Goal: Information Seeking & Learning: Learn about a topic

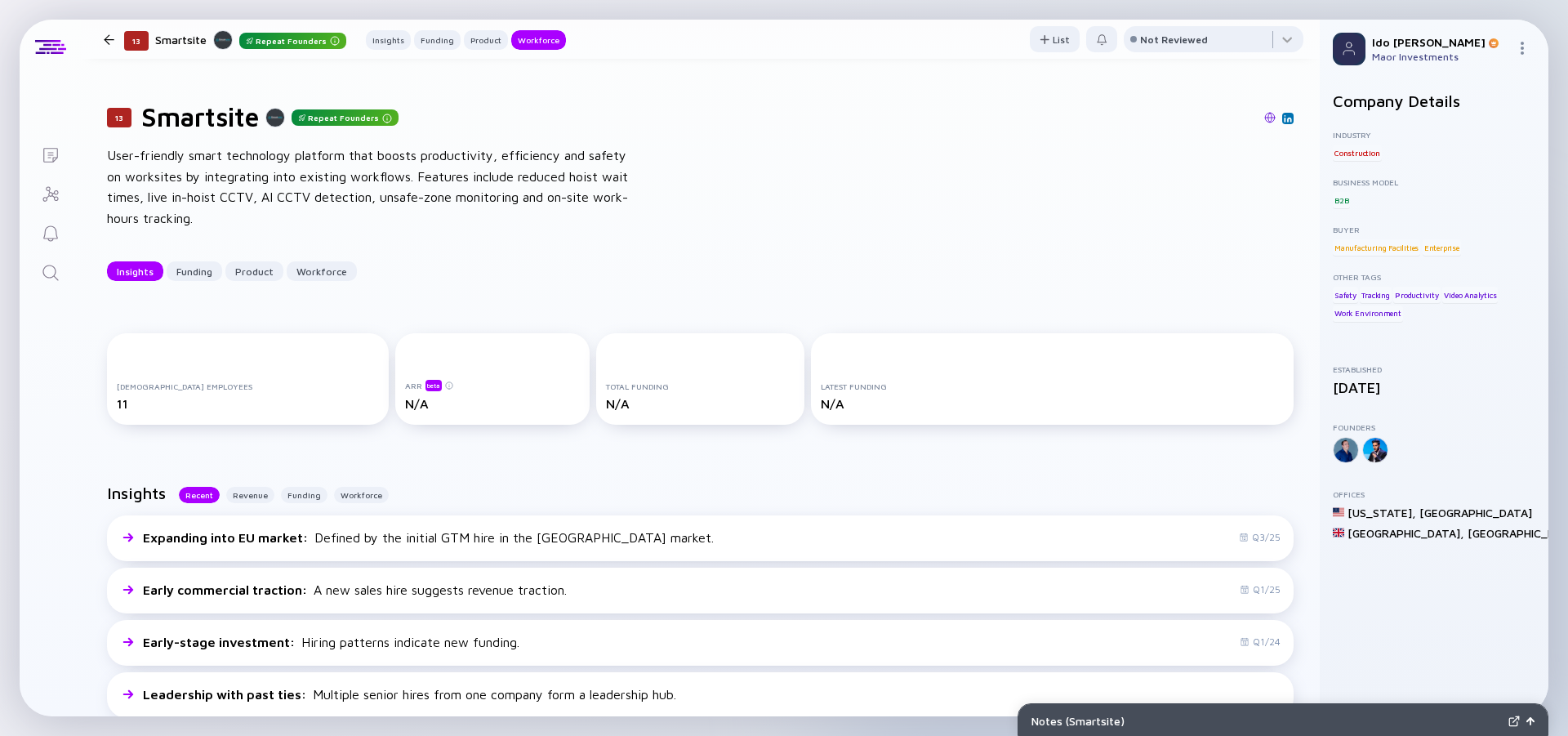
scroll to position [1764, 0]
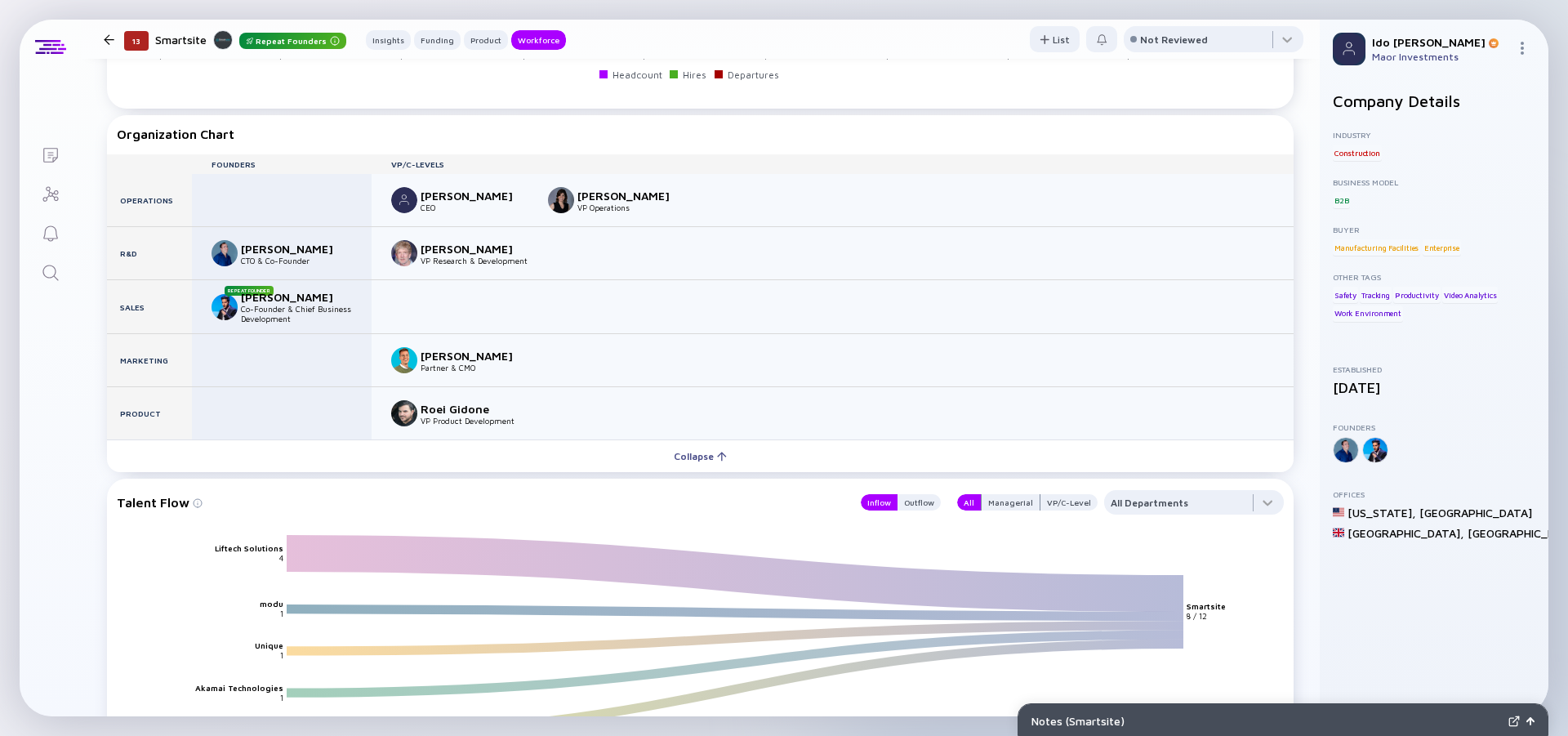
click at [44, 267] on icon "Search" at bounding box center [50, 273] width 19 height 19
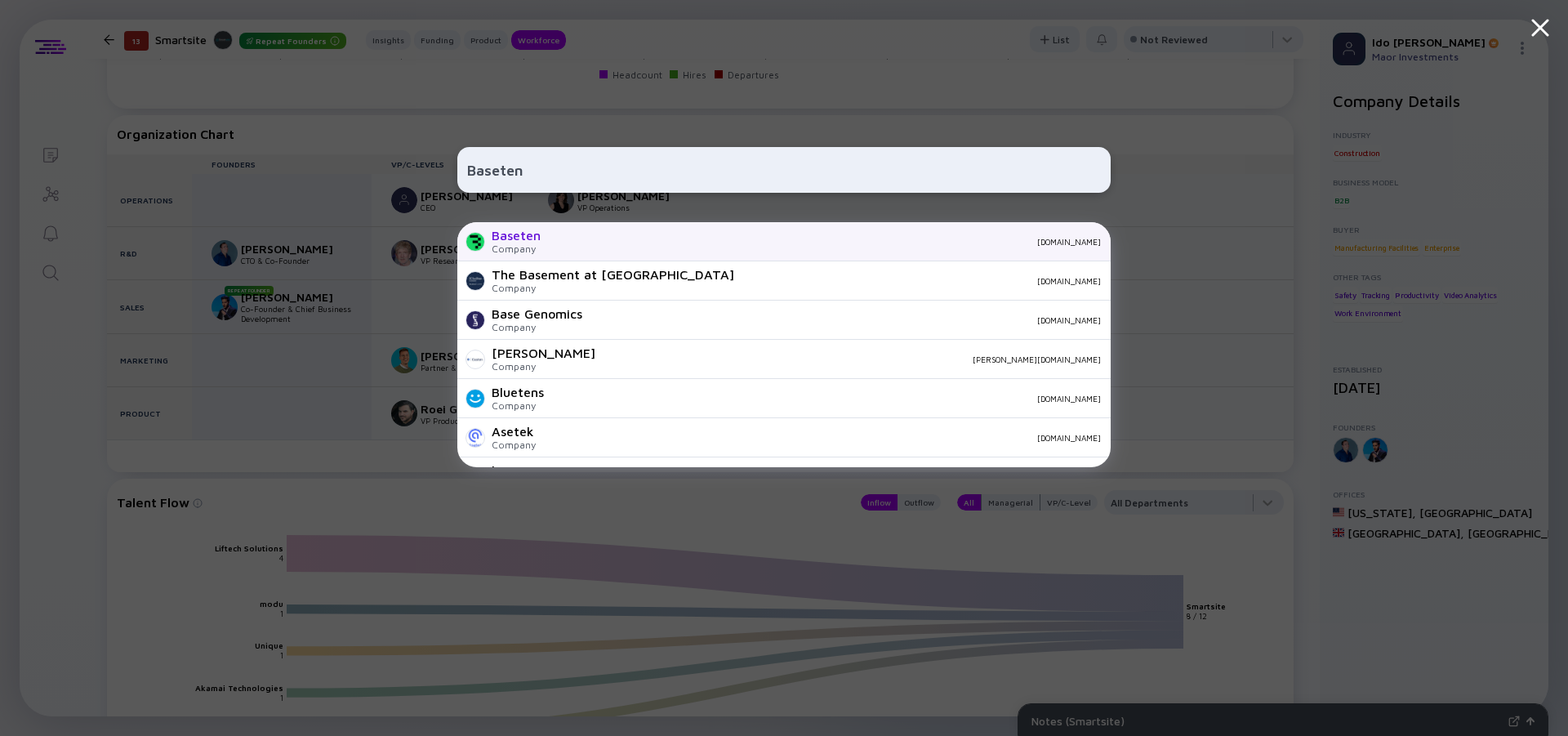
type input "Baseten"
click at [490, 231] on div "Baseten Company [DOMAIN_NAME]" at bounding box center [784, 241] width 654 height 40
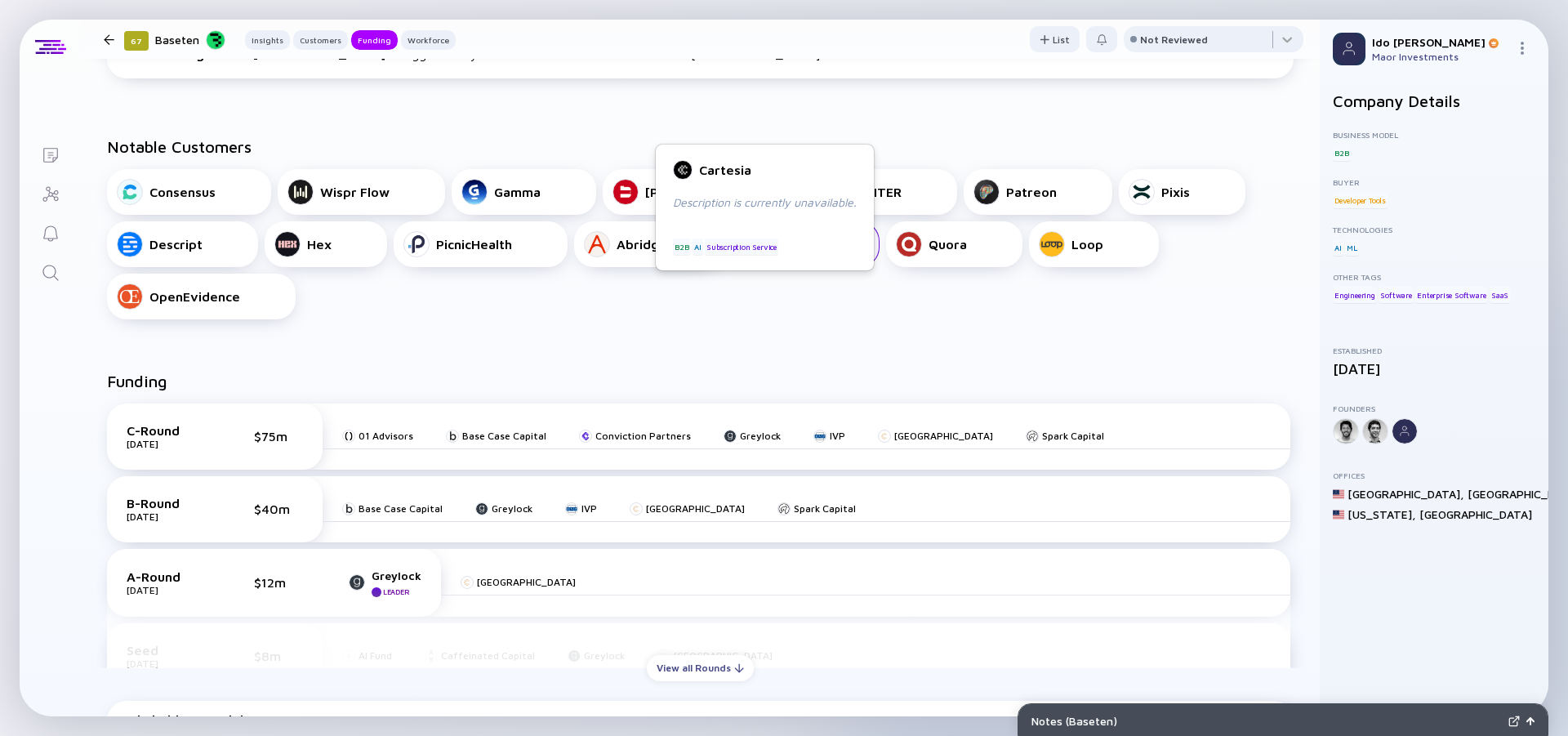
scroll to position [735, 0]
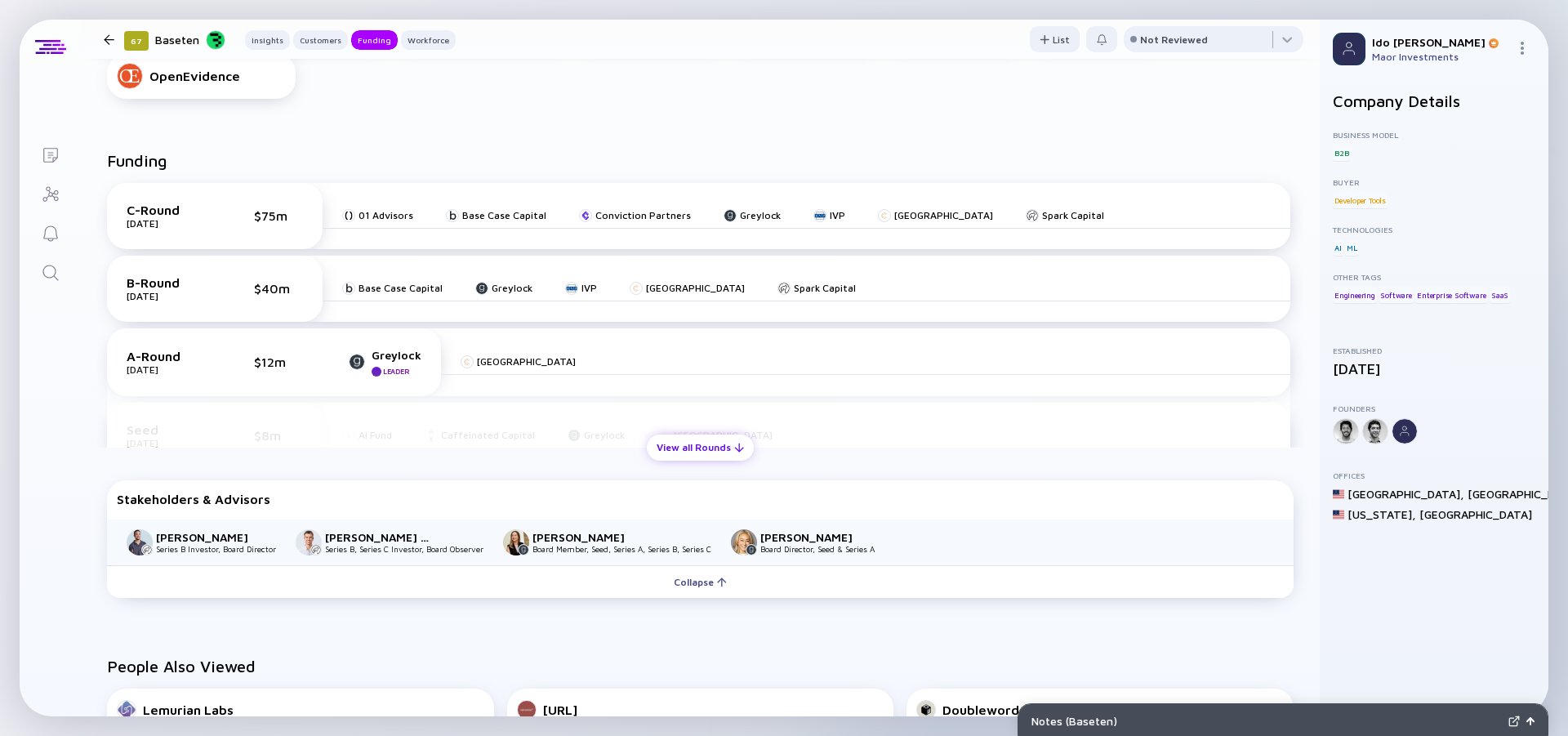
click at [681, 442] on div "View all Rounds" at bounding box center [700, 447] width 107 height 25
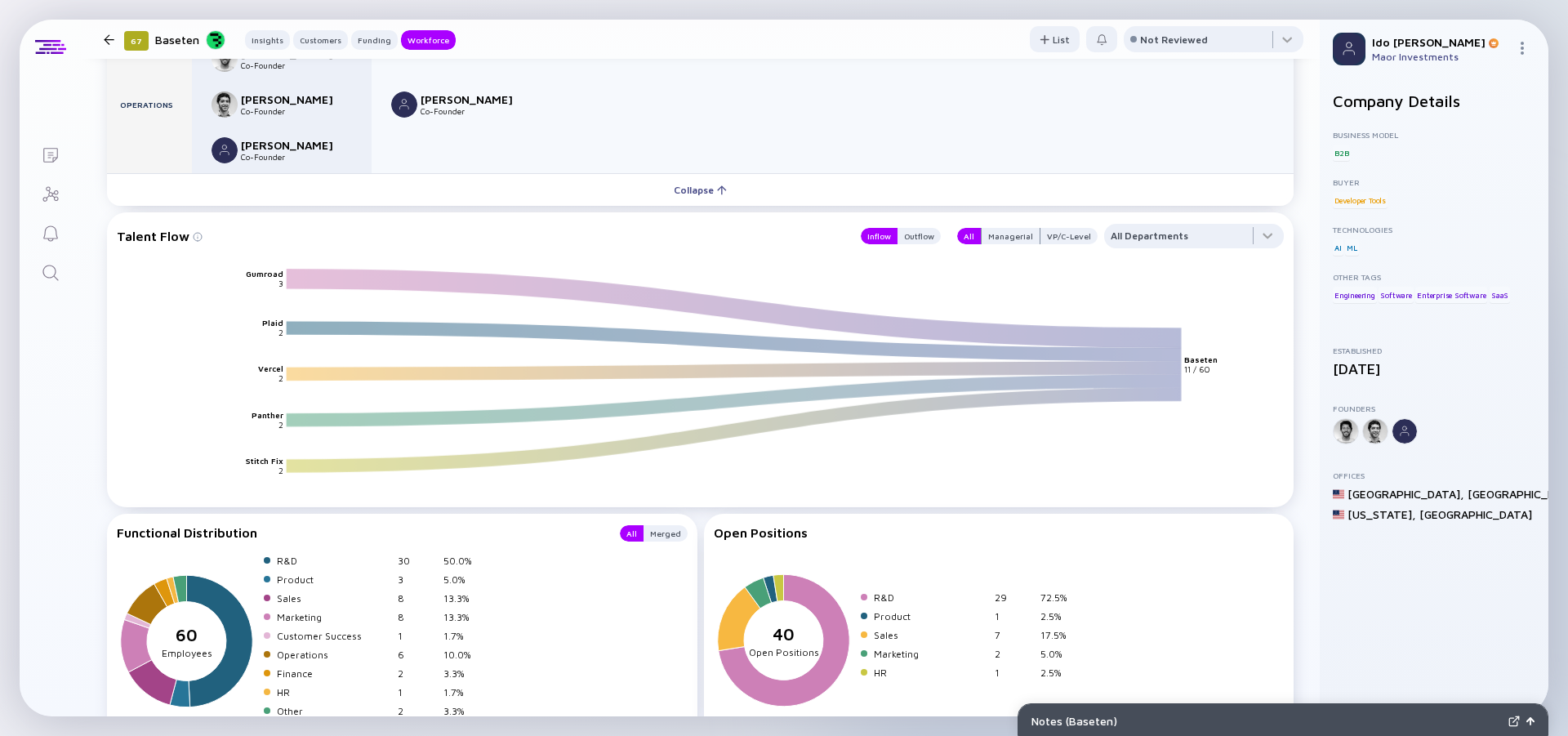
scroll to position [2205, 0]
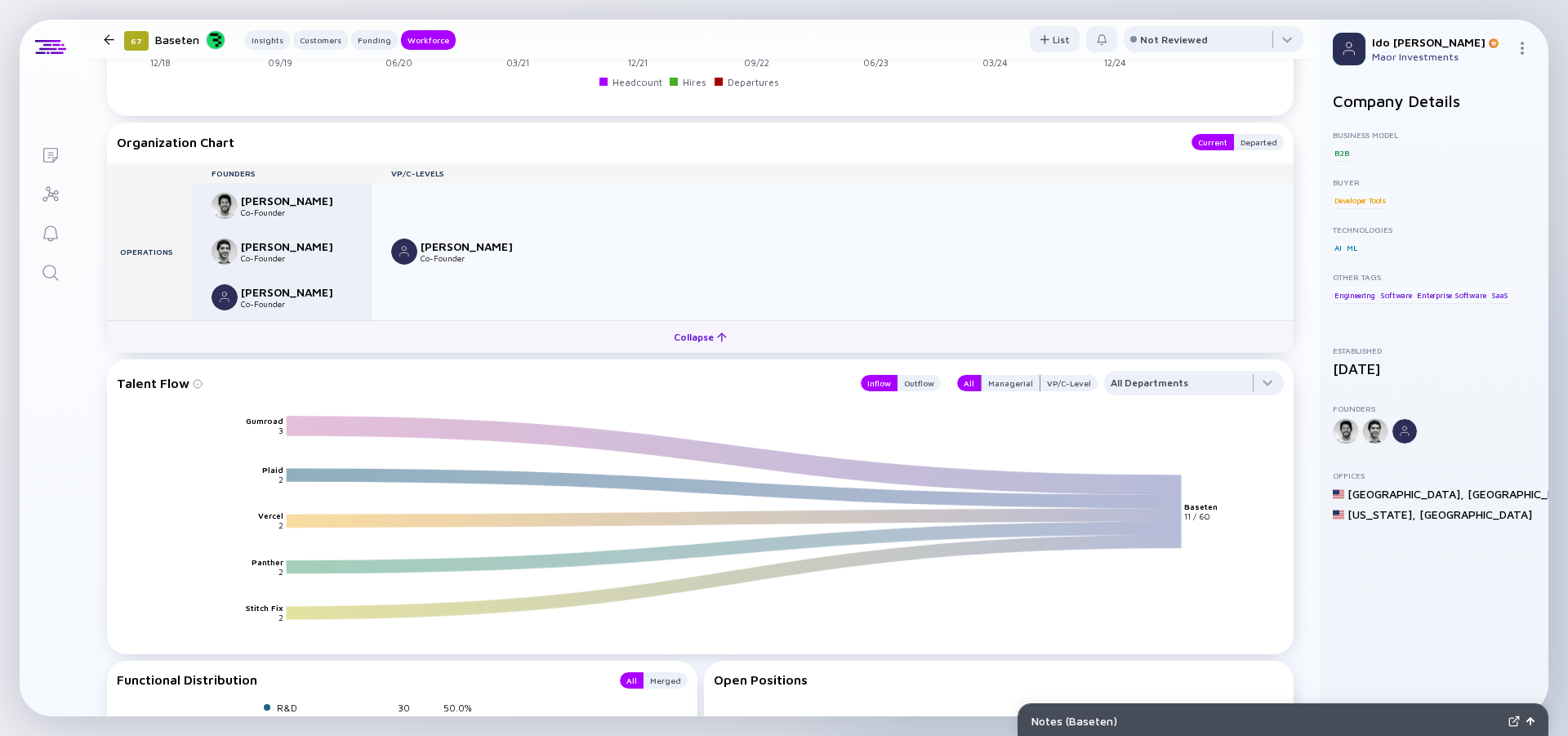
click at [699, 338] on div "Collapse" at bounding box center [700, 336] width 72 height 25
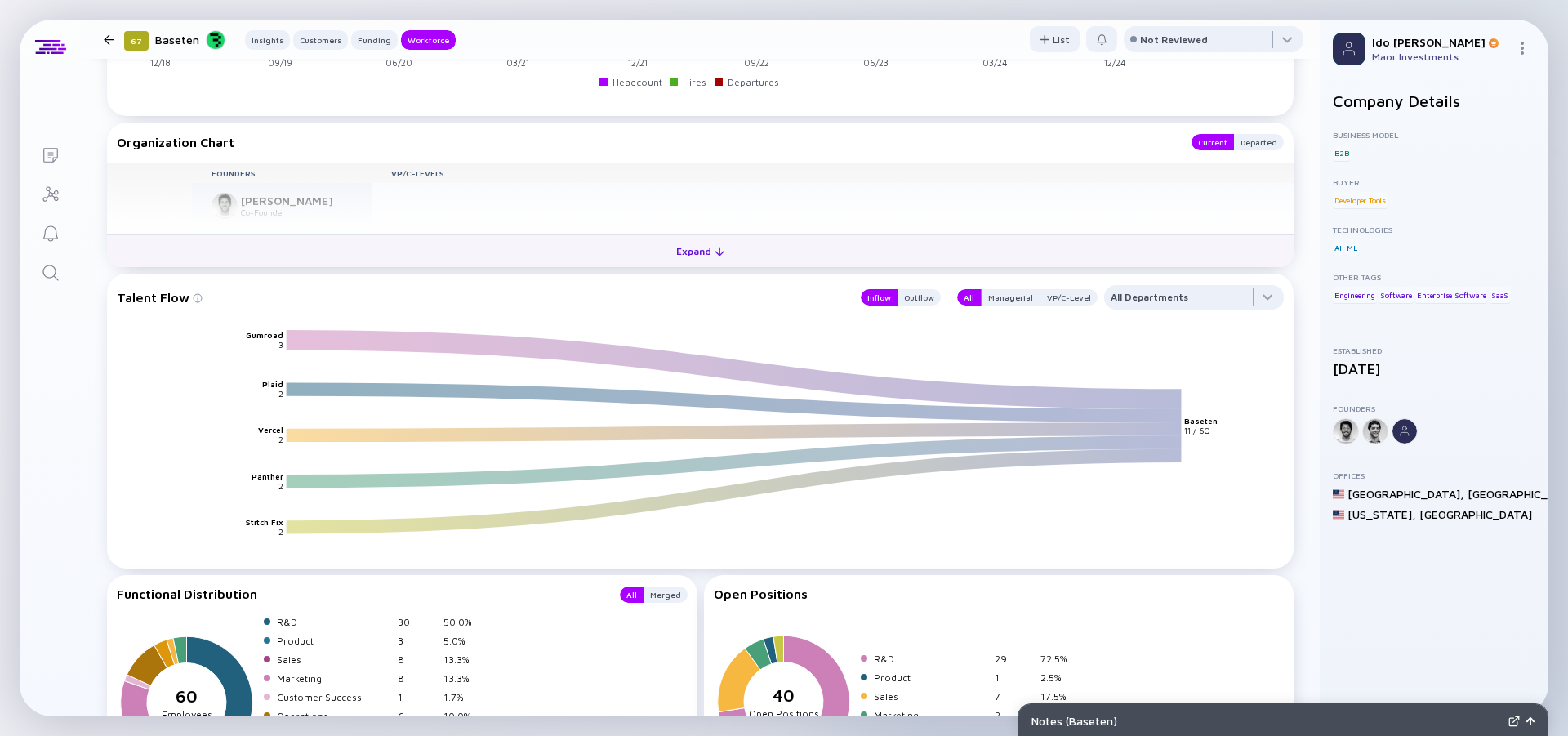
click at [694, 253] on div "Expand" at bounding box center [700, 252] width 68 height 25
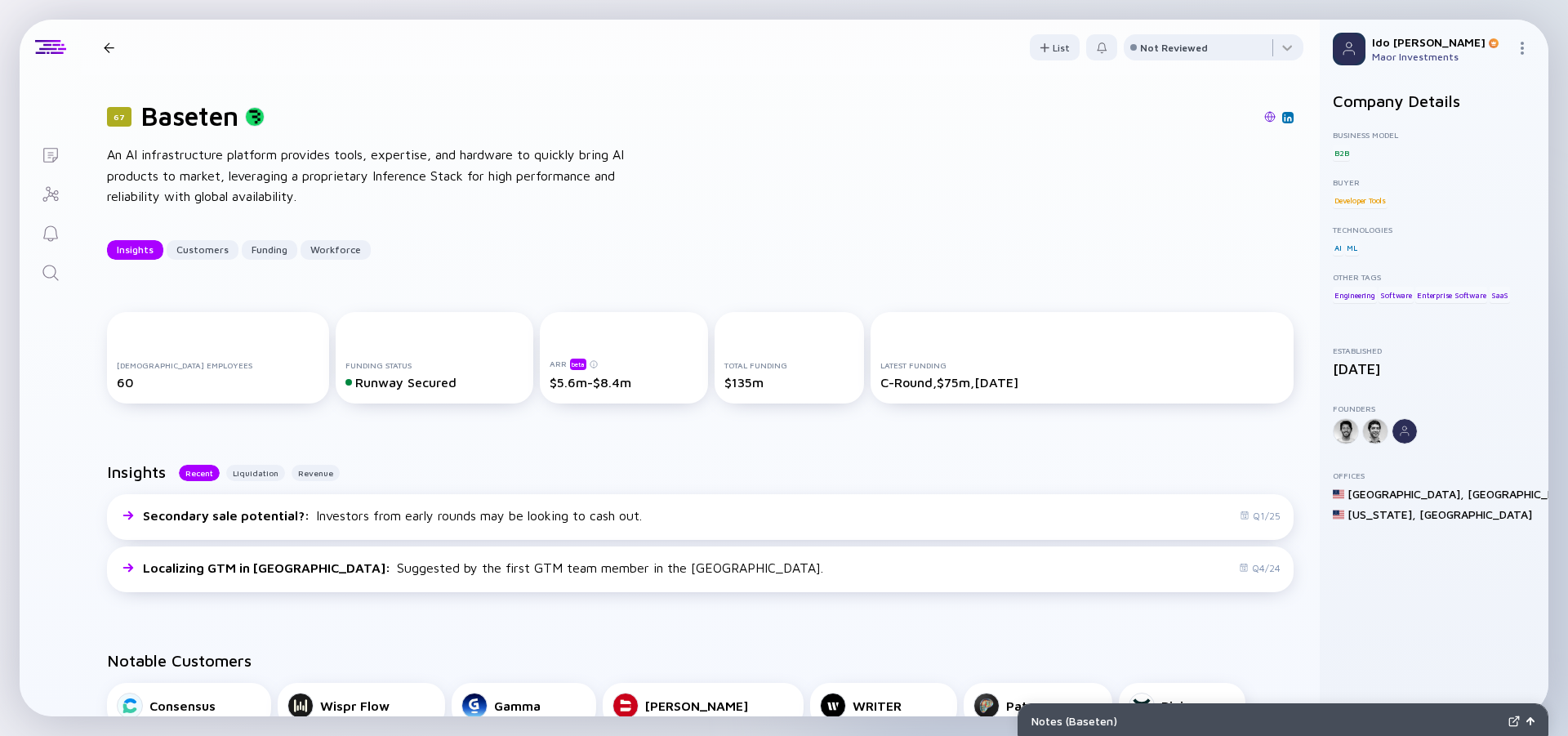
scroll to position [0, 0]
click at [59, 273] on icon "Search" at bounding box center [50, 273] width 19 height 19
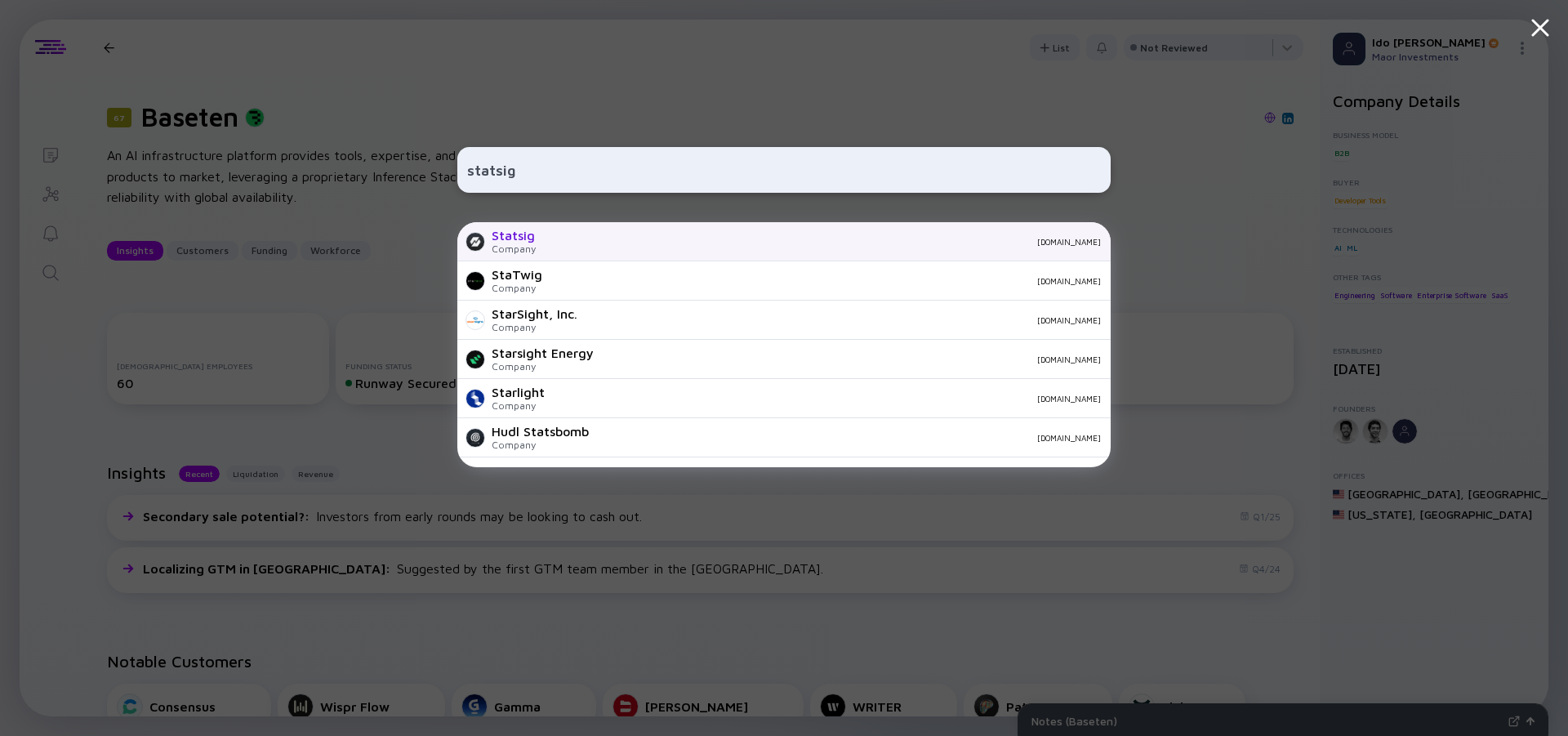
type input "statsig"
click at [532, 236] on div "Statsig" at bounding box center [514, 235] width 44 height 14
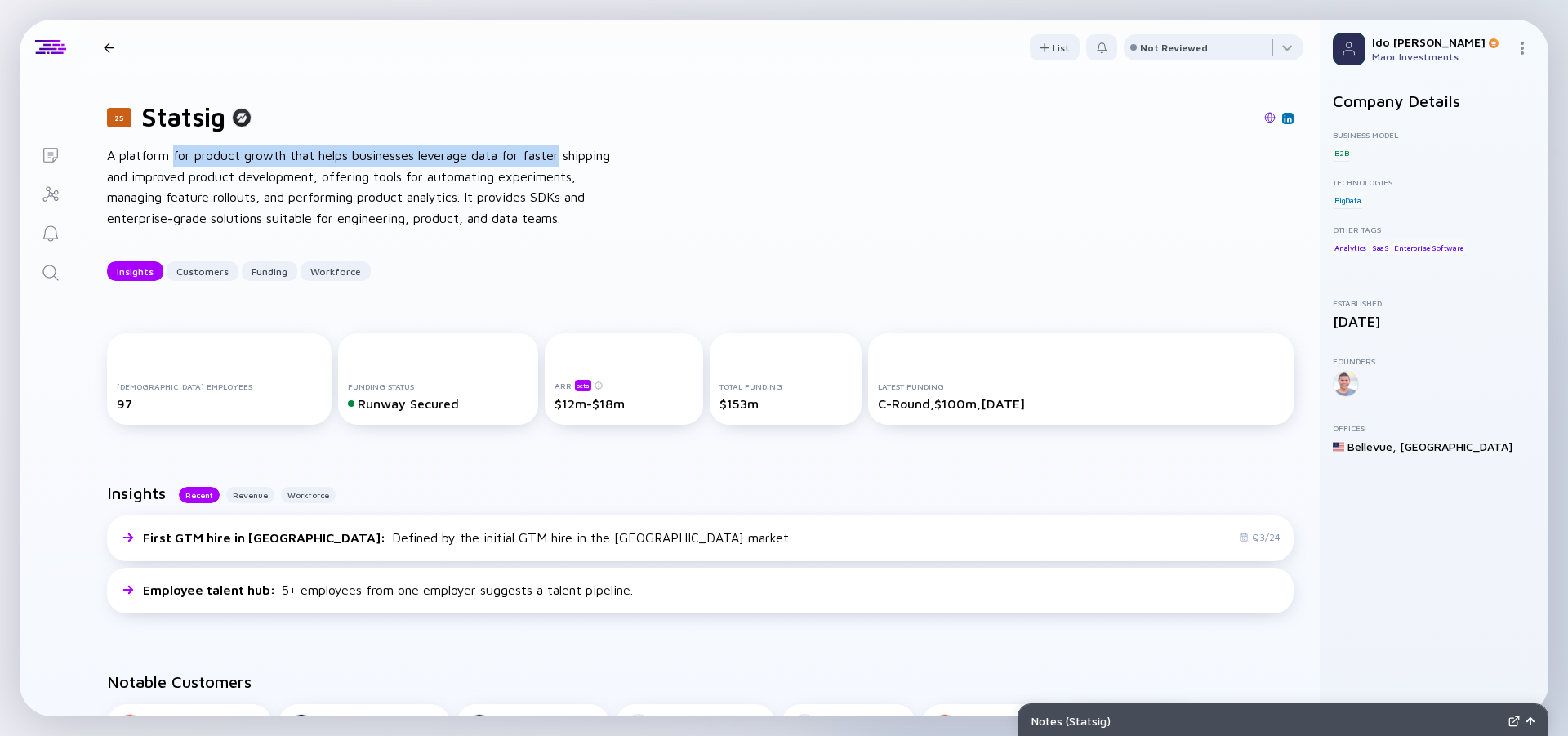
drag, startPoint x: 174, startPoint y: 158, endPoint x: 558, endPoint y: 151, distance: 384.1
click at [558, 151] on div "A platform for product growth that helps businesses leverage data for faster sh…" at bounding box center [368, 187] width 522 height 83
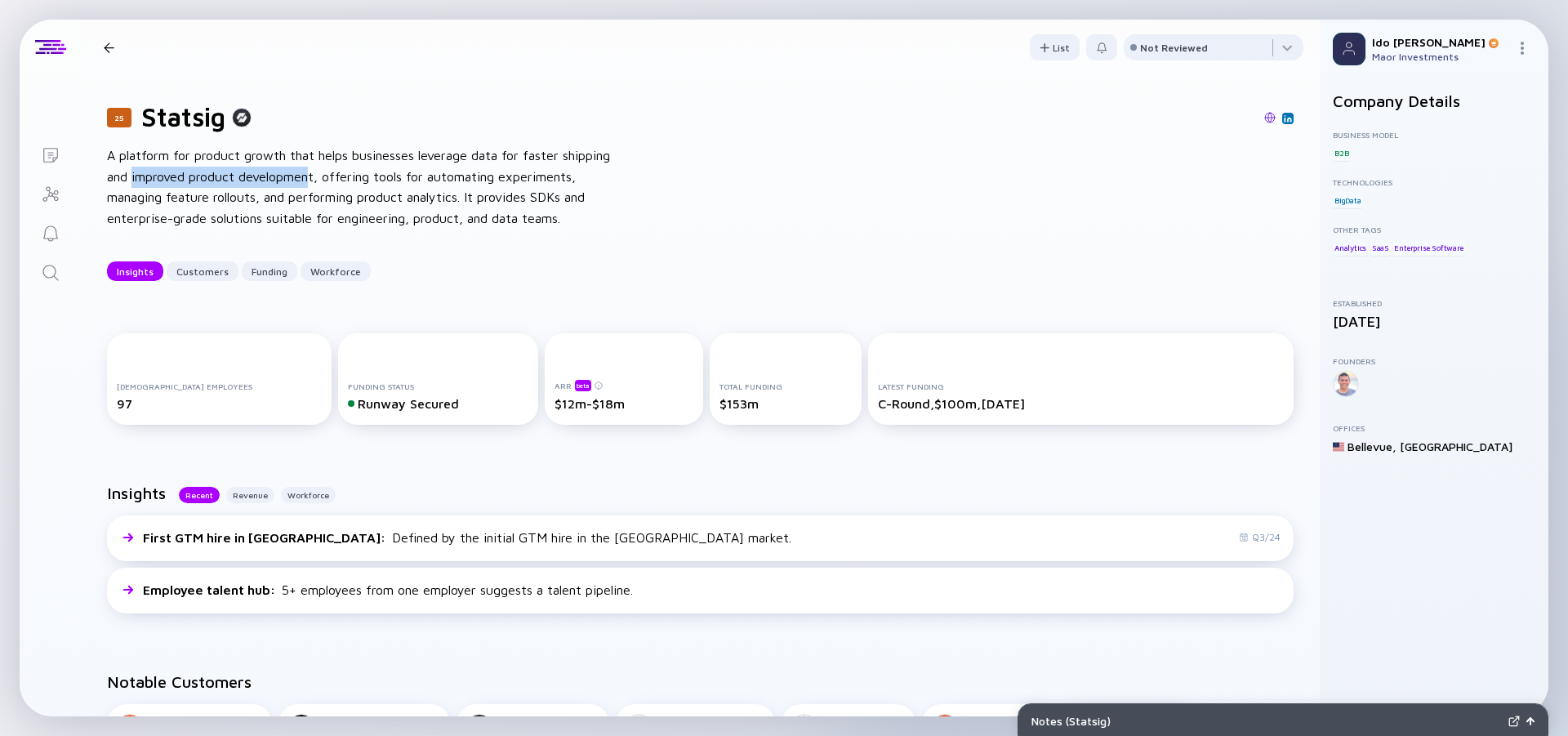
drag, startPoint x: 132, startPoint y: 177, endPoint x: 315, endPoint y: 179, distance: 183.0
click at [315, 179] on div "A platform for product growth that helps businesses leverage data for faster sh…" at bounding box center [368, 187] width 522 height 83
drag, startPoint x: 374, startPoint y: 175, endPoint x: 582, endPoint y: 181, distance: 208.1
click at [582, 181] on div "A platform for product growth that helps businesses leverage data for faster sh…" at bounding box center [368, 187] width 522 height 83
drag, startPoint x: 167, startPoint y: 197, endPoint x: 263, endPoint y: 197, distance: 96.0
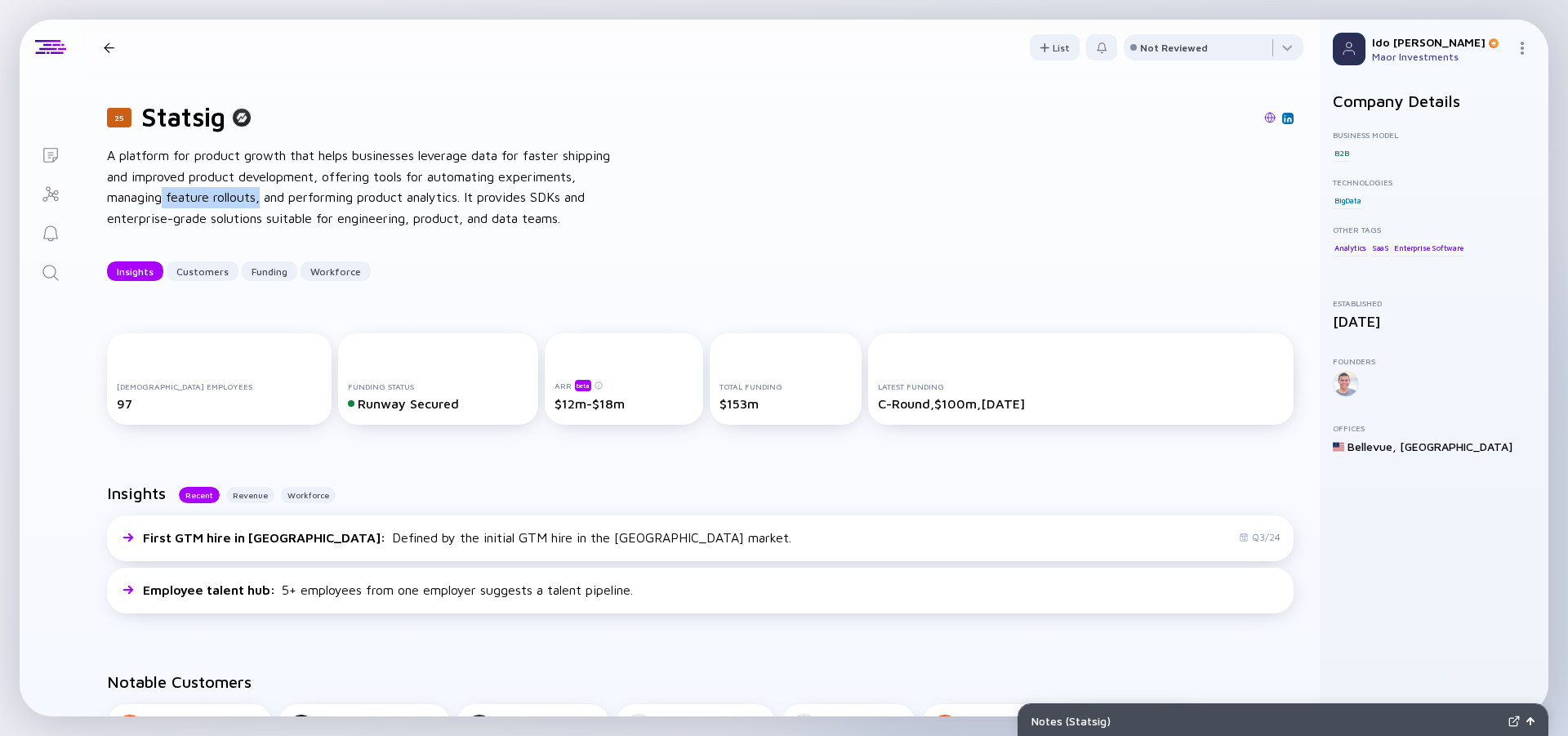
click at [263, 197] on div "A platform for product growth that helps businesses leverage data for faster sh…" at bounding box center [368, 187] width 522 height 83
drag, startPoint x: 295, startPoint y: 197, endPoint x: 467, endPoint y: 206, distance: 172.2
click at [467, 206] on div "A platform for product growth that helps businesses leverage data for faster sh…" at bounding box center [368, 187] width 522 height 83
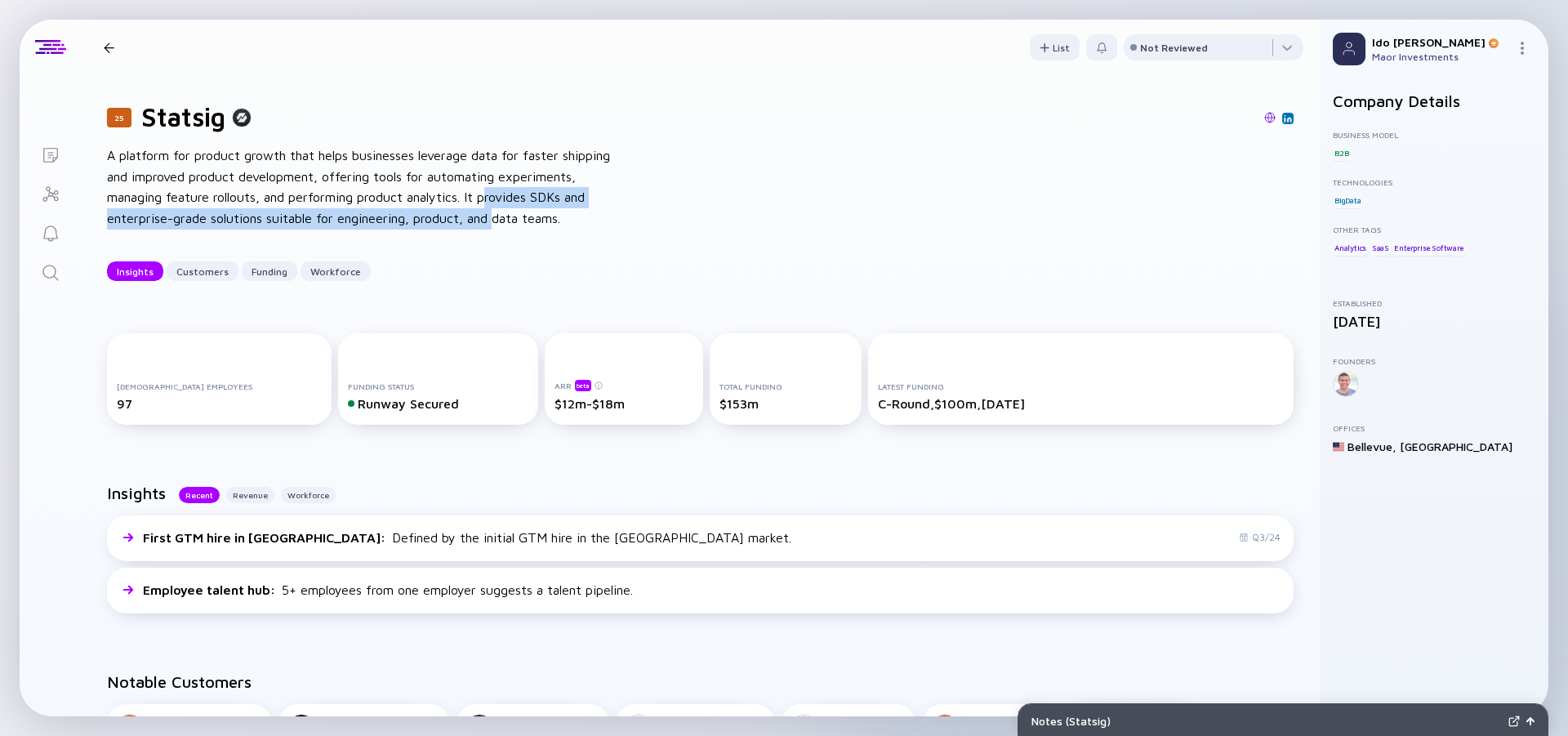
drag, startPoint x: 492, startPoint y: 204, endPoint x: 497, endPoint y: 229, distance: 25.5
click at [497, 229] on div "A platform for product growth that helps businesses leverage data for faster sh…" at bounding box center [368, 187] width 522 height 83
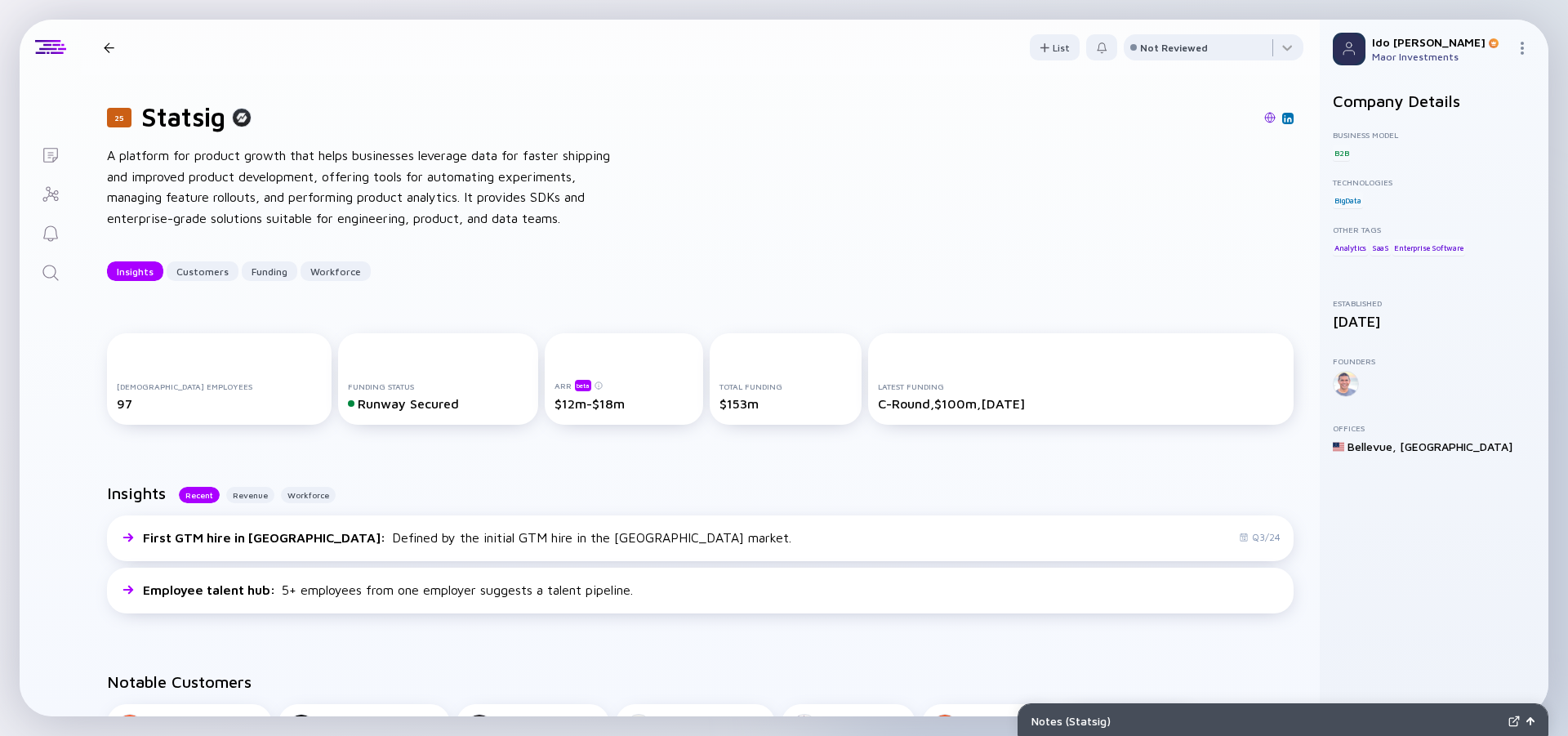
click at [497, 229] on div "A platform for product growth that helps businesses leverage data for faster sh…" at bounding box center [368, 187] width 522 height 83
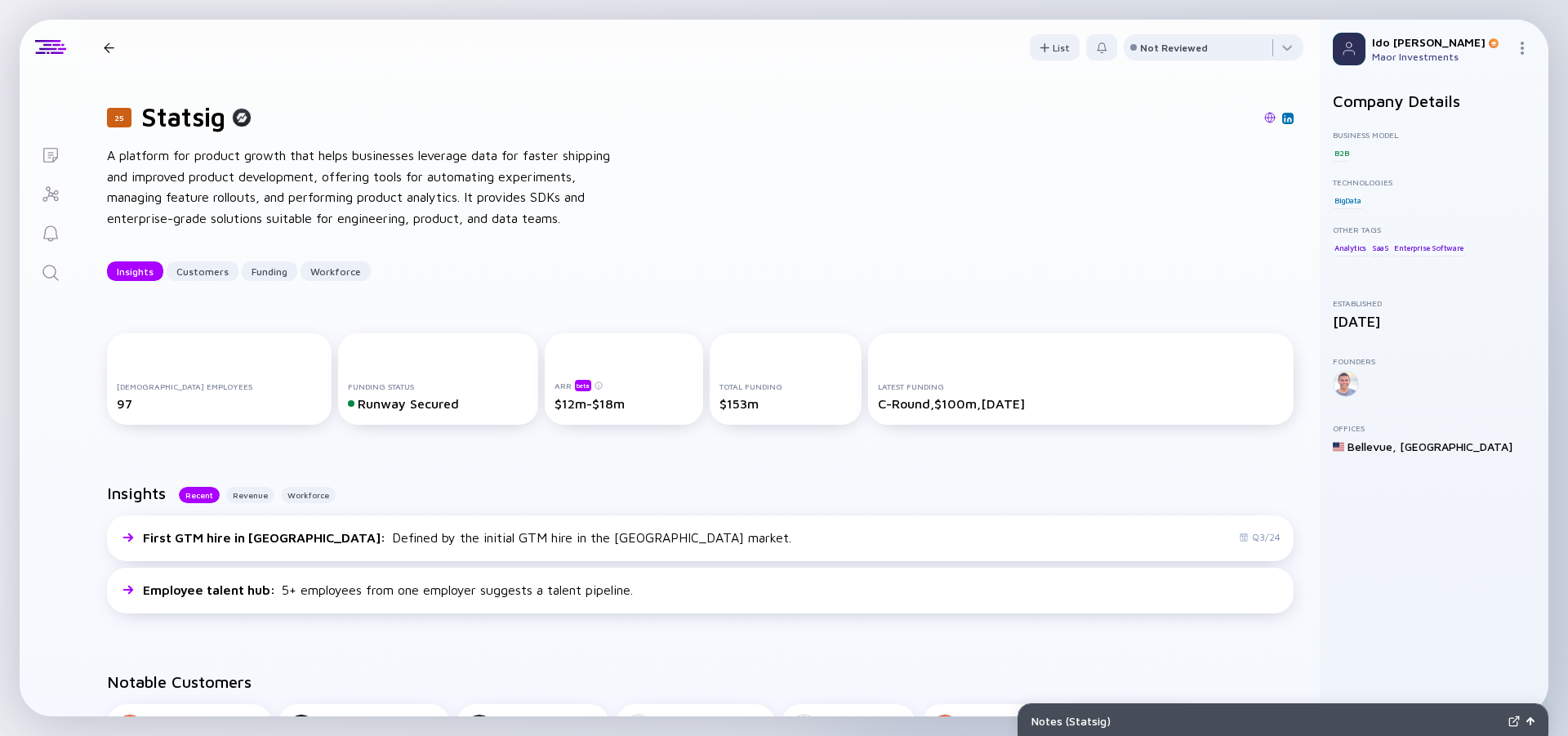
click at [497, 229] on div "A platform for product growth that helps businesses leverage data for faster sh…" at bounding box center [368, 187] width 522 height 83
click at [245, 199] on div "A platform for product growth that helps businesses leverage data for faster sh…" at bounding box center [368, 187] width 522 height 83
click at [168, 183] on div "A platform for product growth that helps businesses leverage data for faster sh…" at bounding box center [368, 187] width 522 height 83
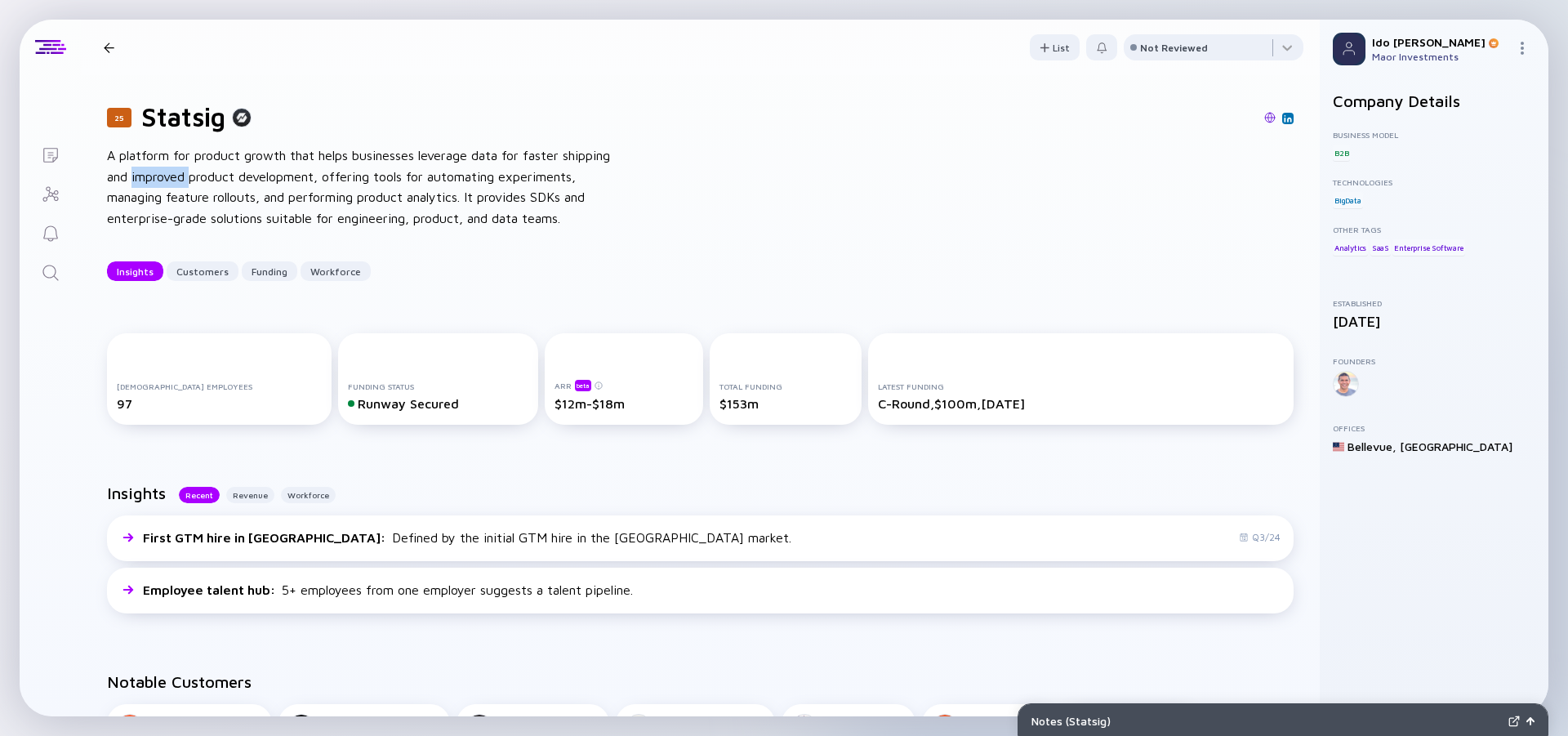
click at [168, 183] on div "A platform for product growth that helps businesses leverage data for faster sh…" at bounding box center [368, 187] width 522 height 83
click at [150, 184] on div "A platform for product growth that helps businesses leverage data for faster sh…" at bounding box center [368, 187] width 522 height 83
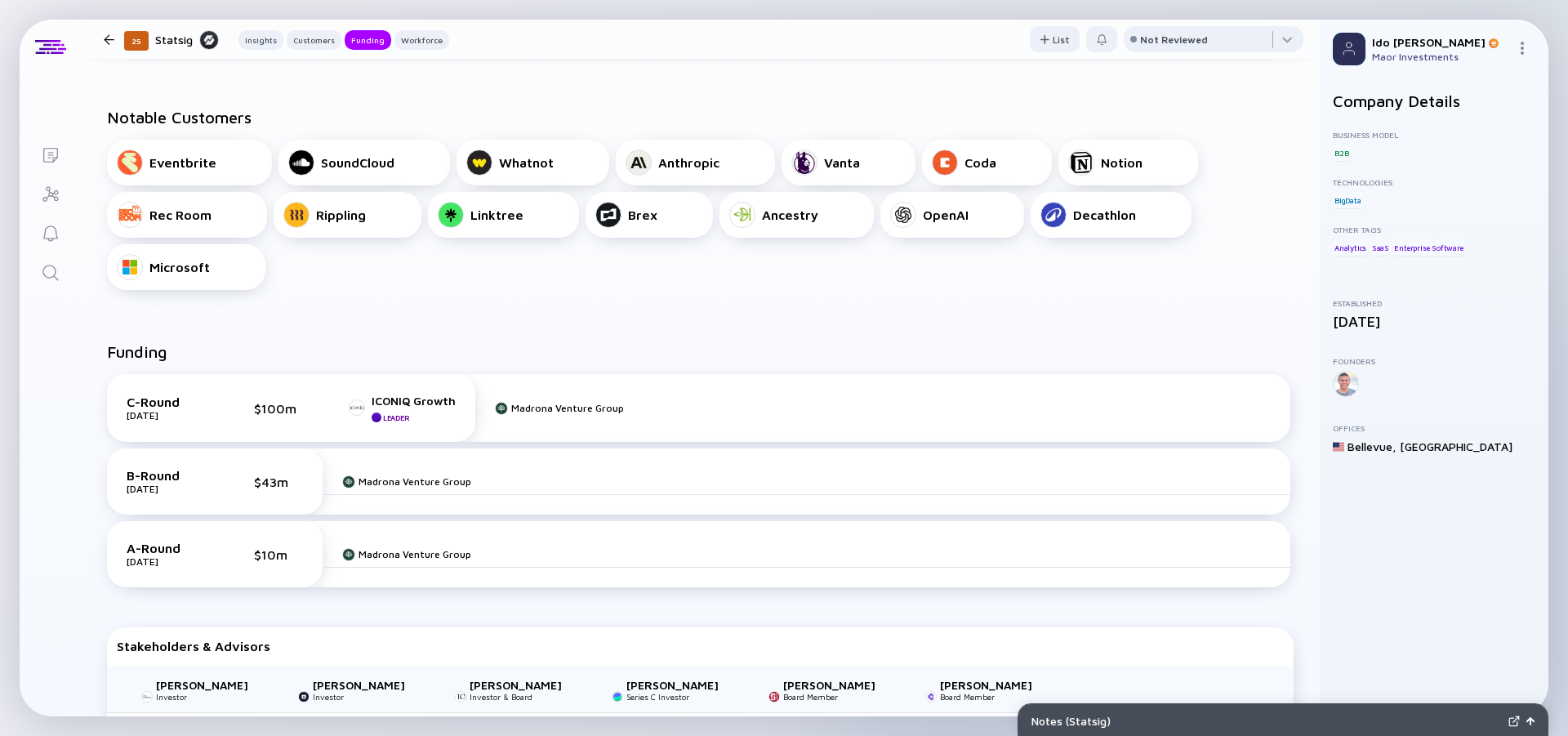
scroll to position [661, 0]
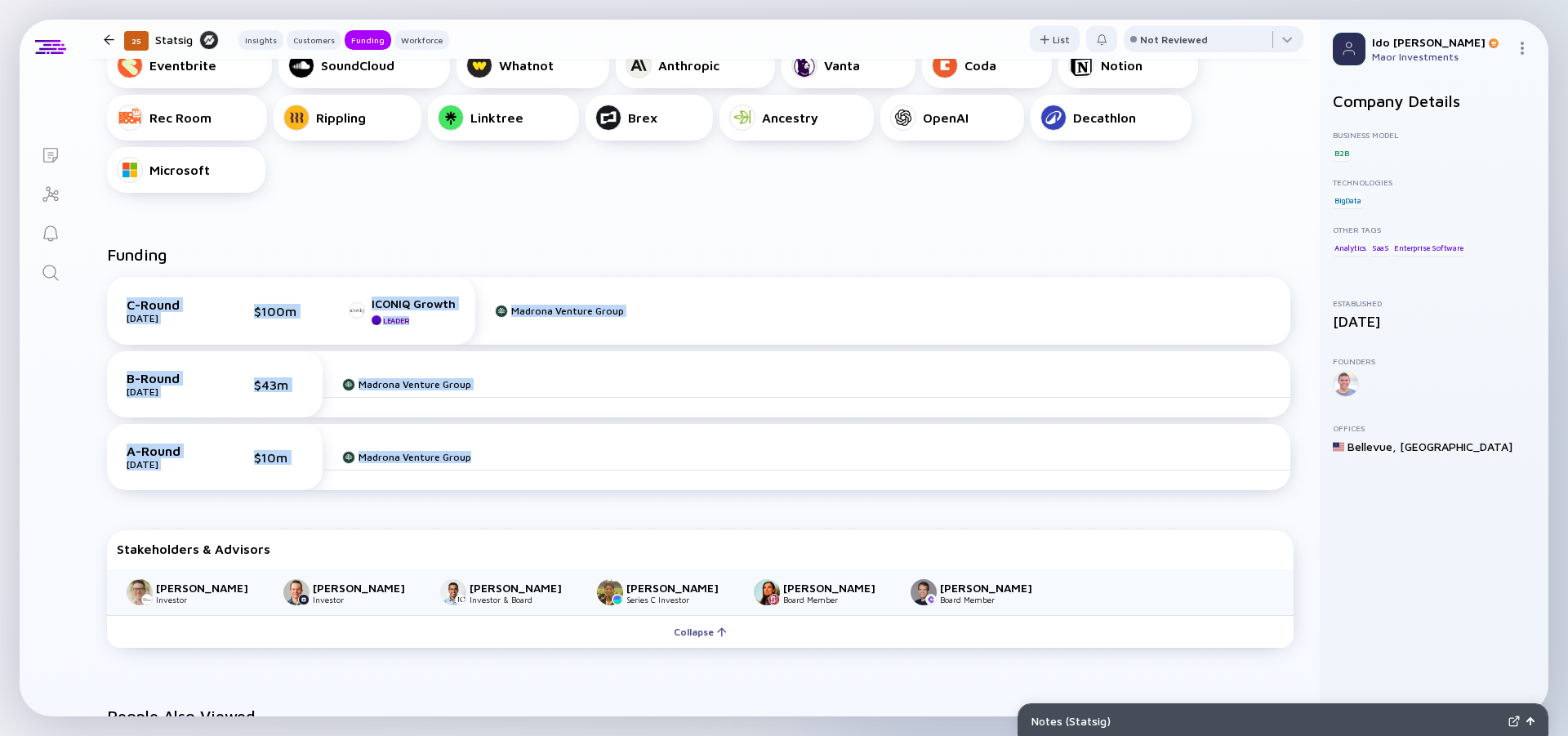
drag, startPoint x: 410, startPoint y: 241, endPoint x: 548, endPoint y: 506, distance: 298.8
click at [548, 506] on div "Funding C-Round [DATE] $100m ICONIQ Growth Leader Madrona Venture Group B-Round…" at bounding box center [700, 449] width 1239 height 462
click at [551, 506] on div "C-Round [DATE] $100m ICONIQ Growth Leader Madrona Venture Group B-Round [DATE] …" at bounding box center [701, 387] width 1206 height 246
drag, startPoint x: 554, startPoint y: 501, endPoint x: 126, endPoint y: 239, distance: 501.8
click at [126, 239] on div "Funding C-Round [DATE] $100m ICONIQ Growth Leader Madrona Venture Group B-Round…" at bounding box center [700, 449] width 1239 height 462
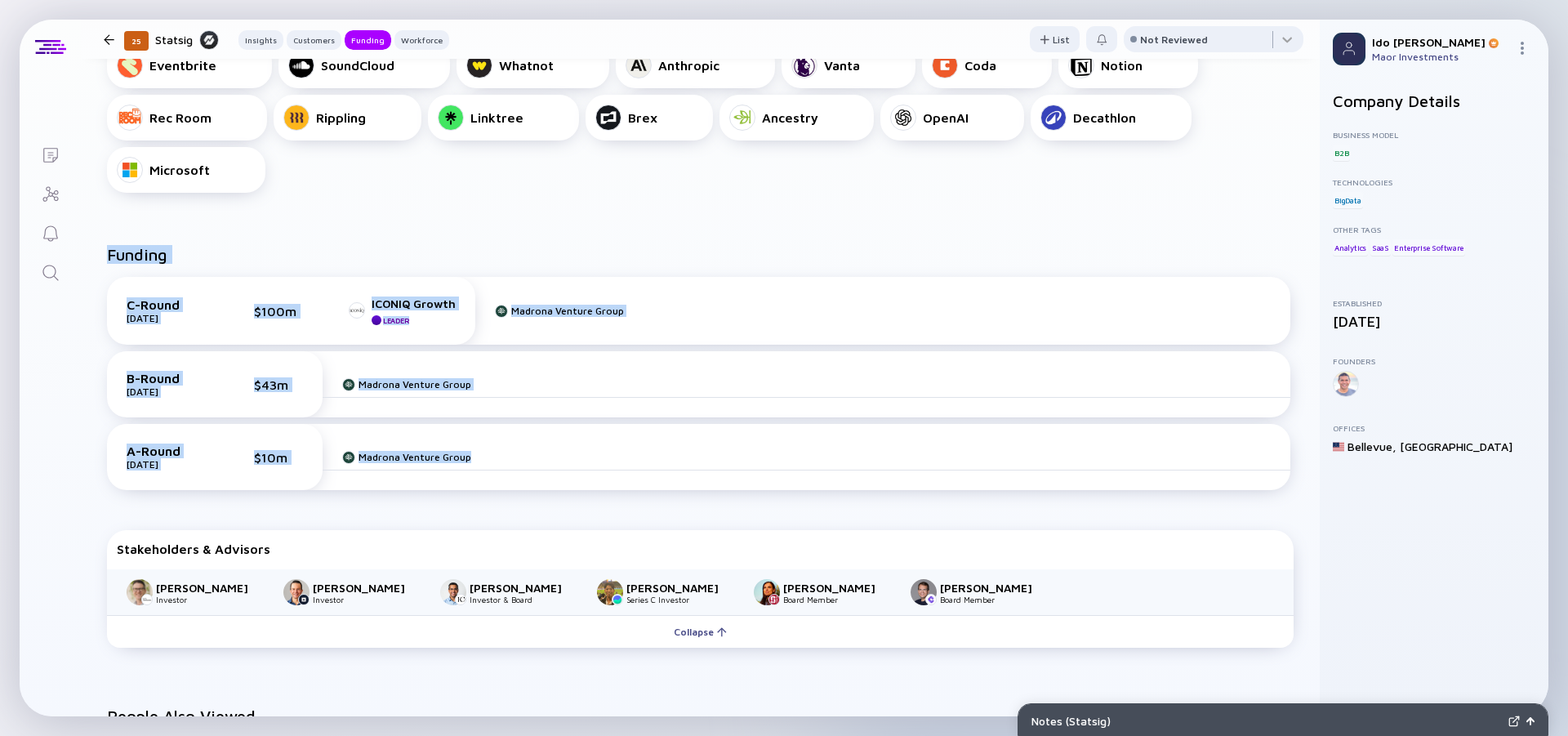
click at [126, 239] on div "Funding C-Round [DATE] $100m ICONIQ Growth Leader Madrona Venture Group B-Round…" at bounding box center [700, 449] width 1239 height 462
drag, startPoint x: 121, startPoint y: 239, endPoint x: 526, endPoint y: 495, distance: 479.1
click at [526, 495] on div "Funding C-Round [DATE] $100m ICONIQ Growth Leader Madrona Venture Group B-Round…" at bounding box center [700, 449] width 1239 height 462
click at [526, 495] on div "C-Round [DATE] $100m ICONIQ Growth Leader Madrona Venture Group B-Round [DATE] …" at bounding box center [698, 386] width 1184 height 220
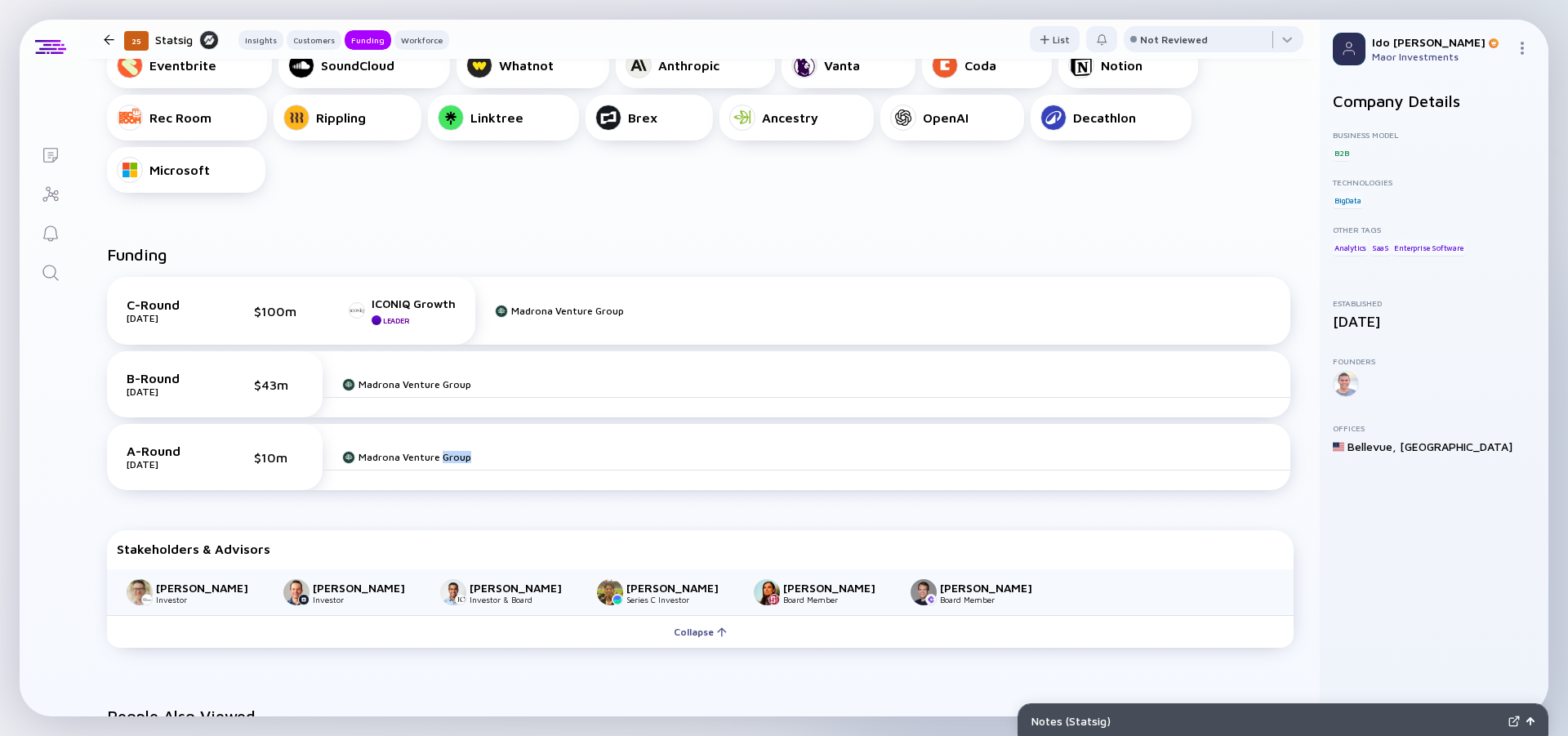
click at [526, 495] on div "C-Round [DATE] $100m ICONIQ Growth Leader Madrona Venture Group B-Round [DATE] …" at bounding box center [698, 386] width 1184 height 220
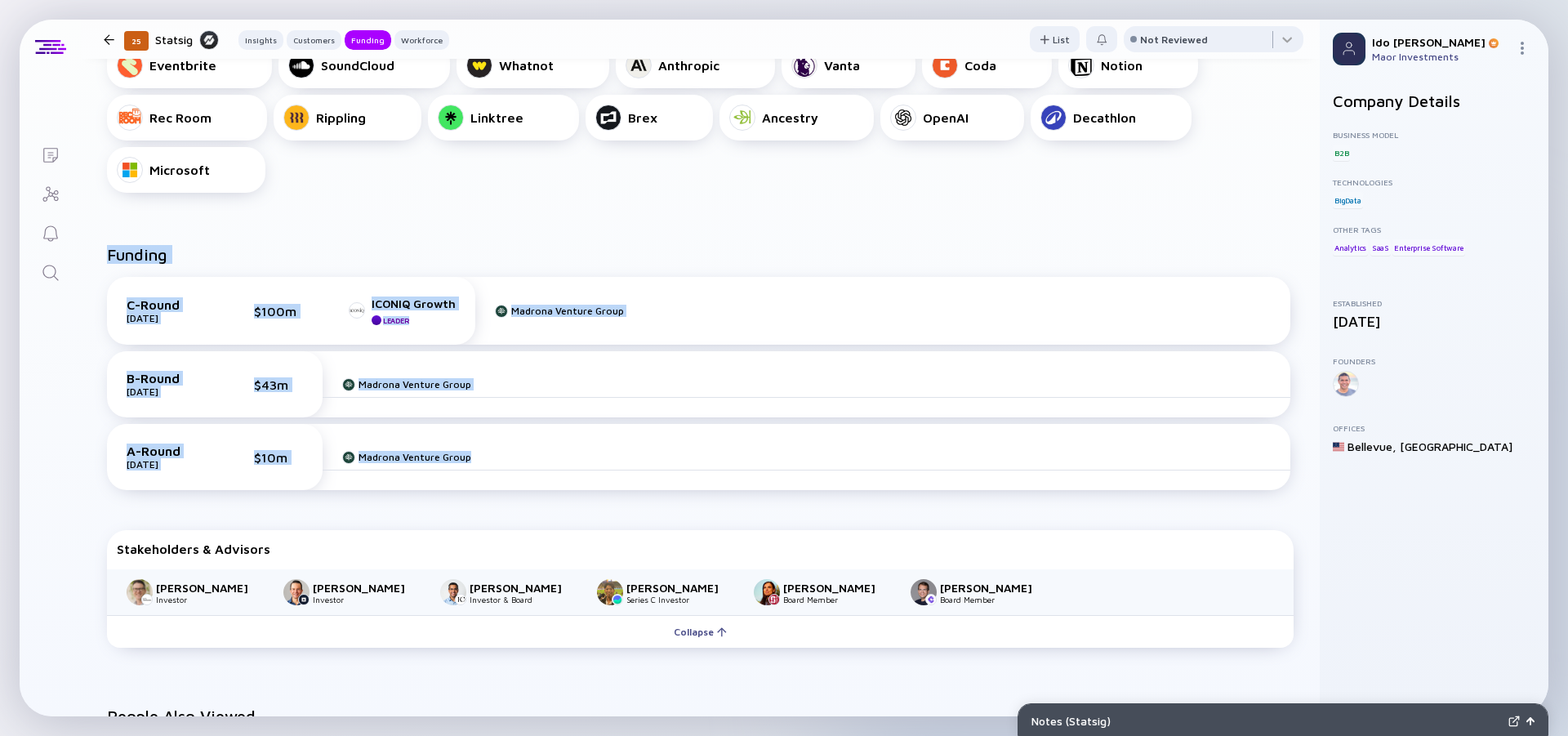
drag, startPoint x: 529, startPoint y: 495, endPoint x: 103, endPoint y: 207, distance: 514.2
click at [103, 207] on div "Notable Customers Eventbrite SoundCloud Whatnot Anthropic Vanta Coda Notion Rec…" at bounding box center [700, 102] width 1239 height 235
drag, startPoint x: 103, startPoint y: 207, endPoint x: 528, endPoint y: 492, distance: 511.7
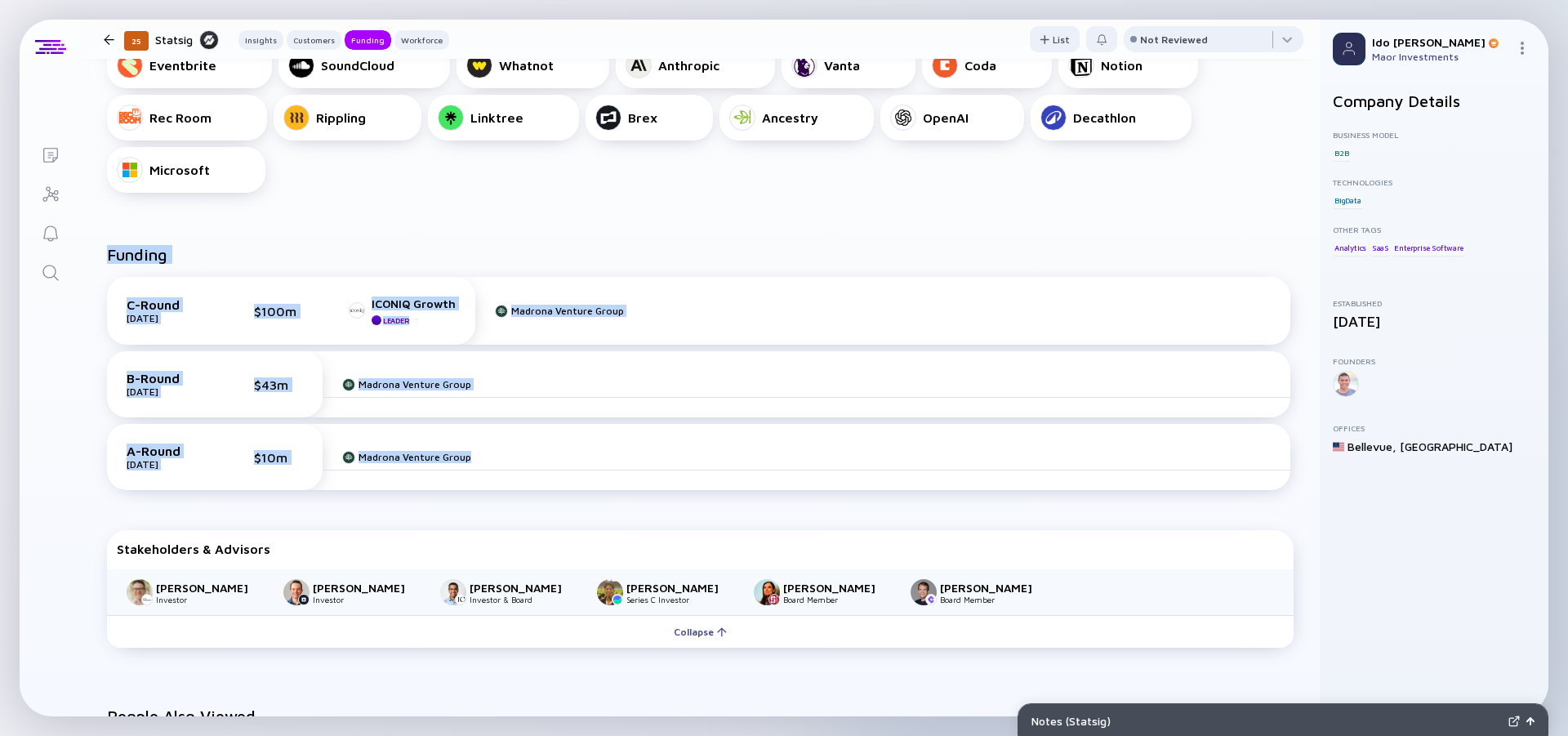
click at [528, 492] on div "C-Round [DATE] $100m ICONIQ Growth Leader Madrona Venture Group B-Round [DATE] …" at bounding box center [698, 386] width 1184 height 220
drag, startPoint x: 527, startPoint y: 488, endPoint x: 129, endPoint y: 236, distance: 471.1
click at [129, 236] on div "Funding C-Round [DATE] $100m ICONIQ Growth Leader Madrona Venture Group B-Round…" at bounding box center [700, 449] width 1239 height 462
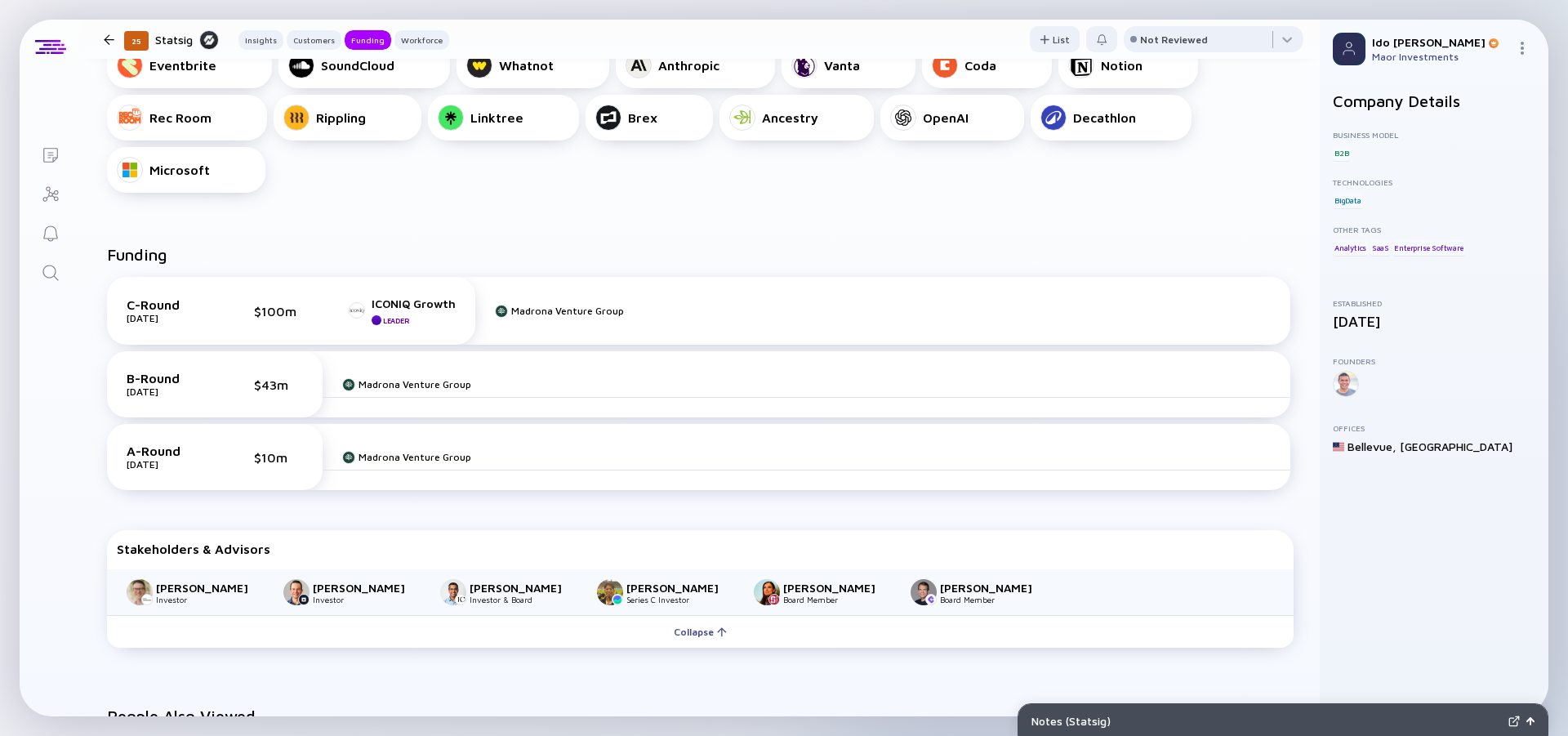
click at [129, 236] on div "Funding C-Round [DATE] $100m ICONIQ Growth Leader Madrona Venture Group B-Round…" at bounding box center [700, 449] width 1239 height 462
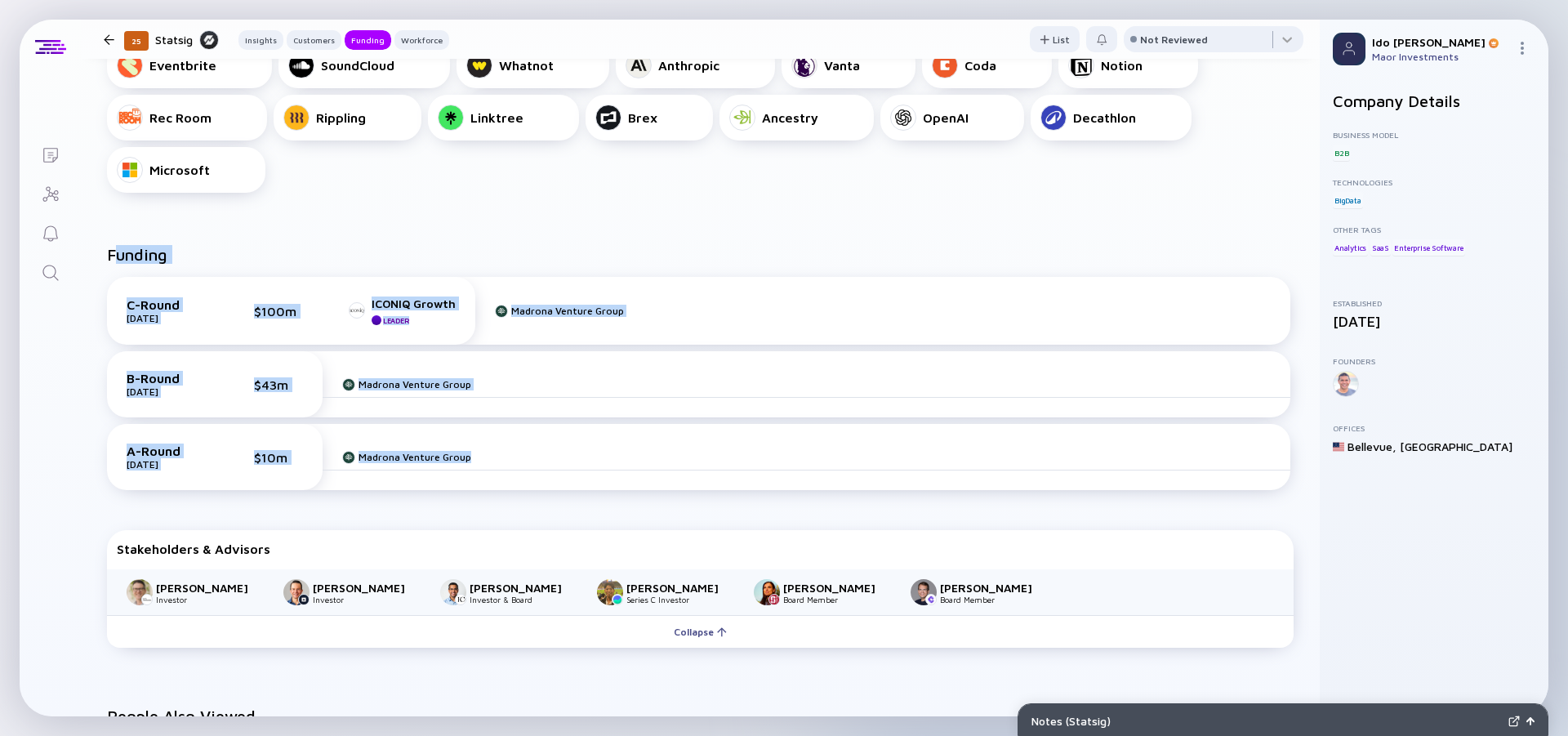
drag, startPoint x: 114, startPoint y: 231, endPoint x: 580, endPoint y: 494, distance: 535.1
click at [580, 494] on div "Funding C-Round [DATE] $100m ICONIQ Growth Leader Madrona Venture Group B-Round…" at bounding box center [700, 449] width 1239 height 462
click at [580, 494] on div "C-Round [DATE] $100m ICONIQ Growth Leader Madrona Venture Group B-Round [DATE] …" at bounding box center [698, 386] width 1184 height 220
drag, startPoint x: 305, startPoint y: 323, endPoint x: 135, endPoint y: 227, distance: 195.2
click at [135, 227] on div "Funding C-Round [DATE] $100m ICONIQ Growth Leader Madrona Venture Group B-Round…" at bounding box center [700, 449] width 1239 height 462
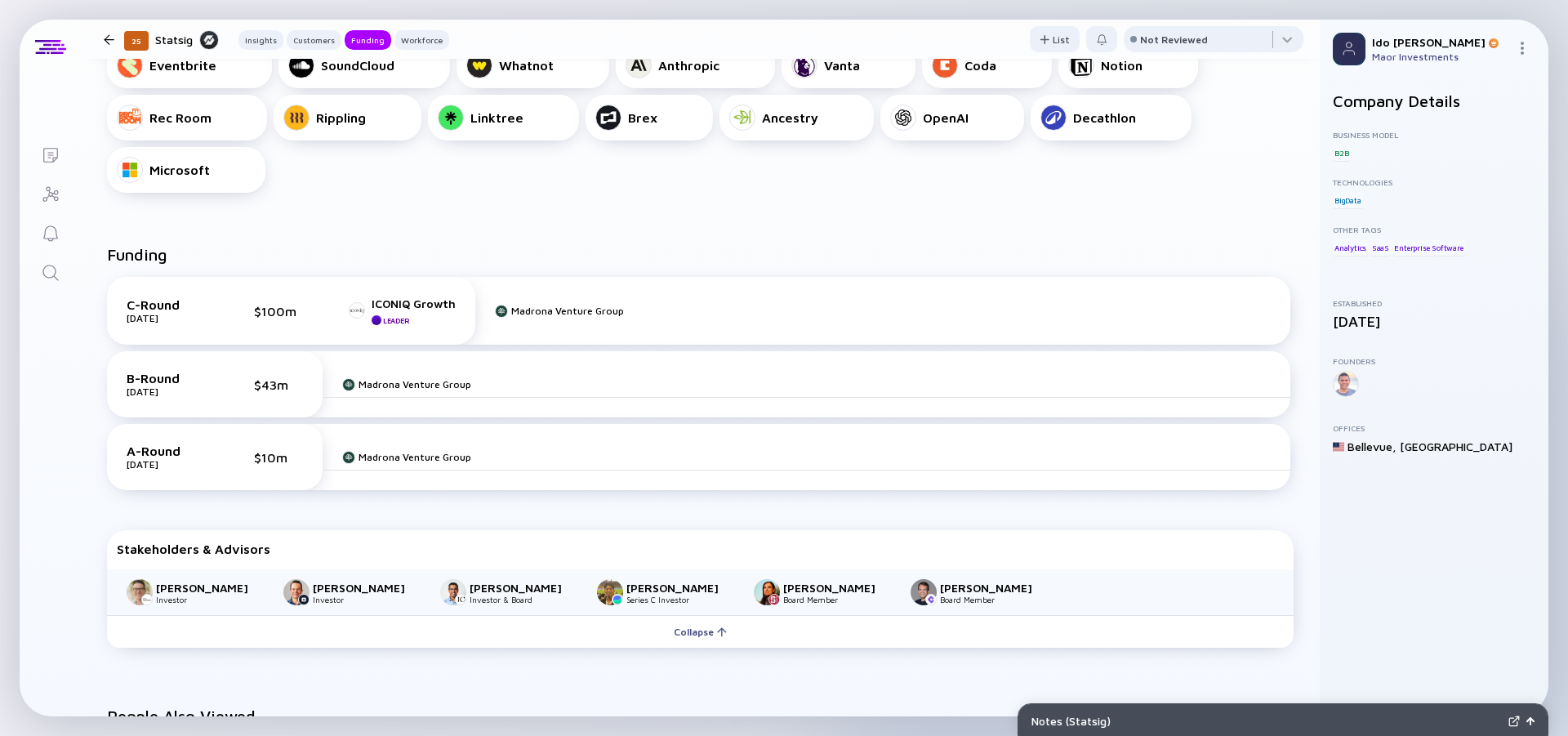
click at [135, 227] on div "Funding C-Round [DATE] $100m ICONIQ Growth Leader Madrona Venture Group B-Round…" at bounding box center [700, 449] width 1239 height 462
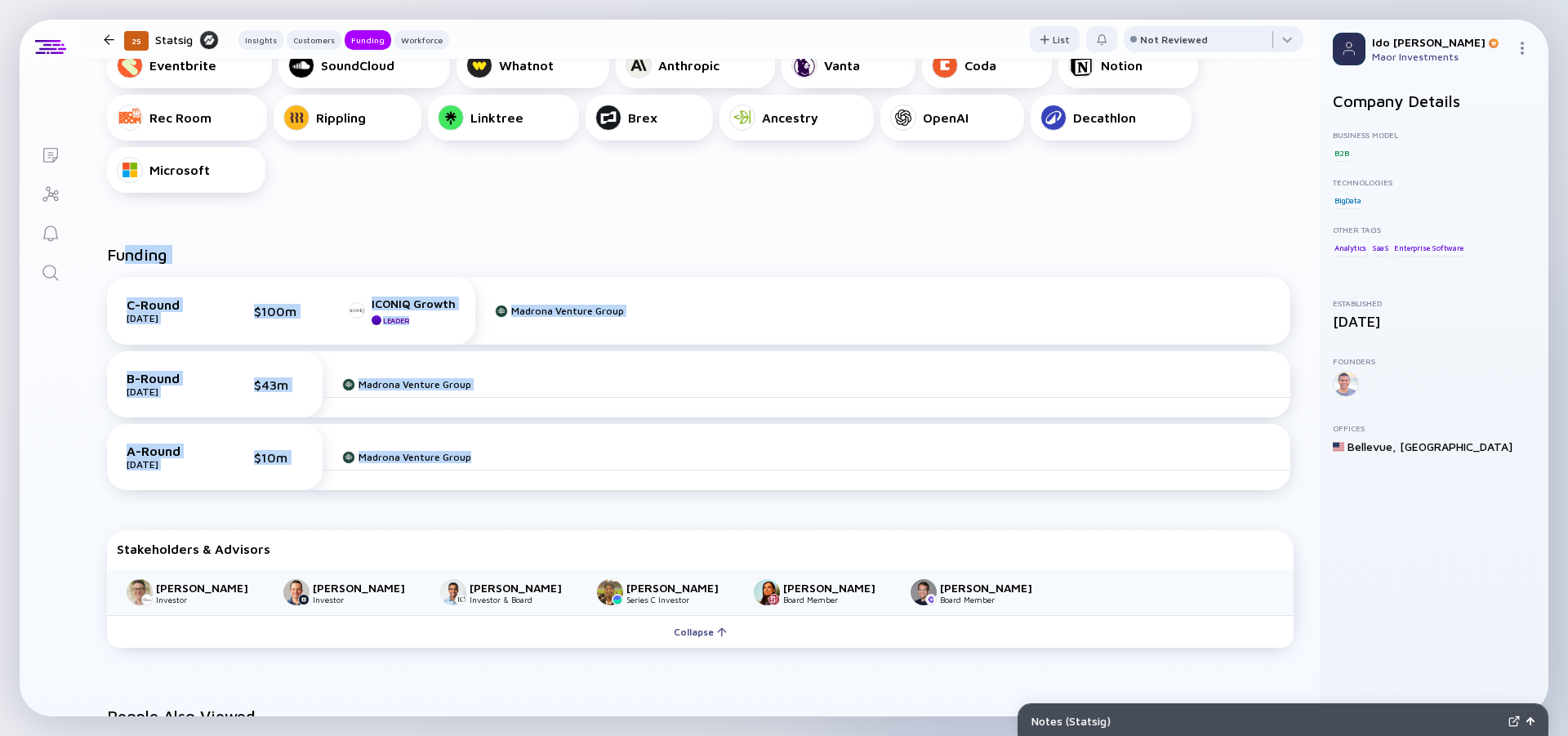
drag, startPoint x: 124, startPoint y: 225, endPoint x: 596, endPoint y: 478, distance: 535.5
click at [596, 478] on div "Funding C-Round [DATE] $100m ICONIQ Growth Leader Madrona Venture Group B-Round…" at bounding box center [700, 449] width 1239 height 462
click at [596, 478] on div "A-Round [DATE] $10m Madrona Venture Group" at bounding box center [698, 457] width 1184 height 66
drag, startPoint x: 596, startPoint y: 478, endPoint x: 119, endPoint y: 246, distance: 530.4
click at [119, 424] on div "A-Round [DATE] $10m Madrona Venture Group" at bounding box center [698, 457] width 1184 height 66
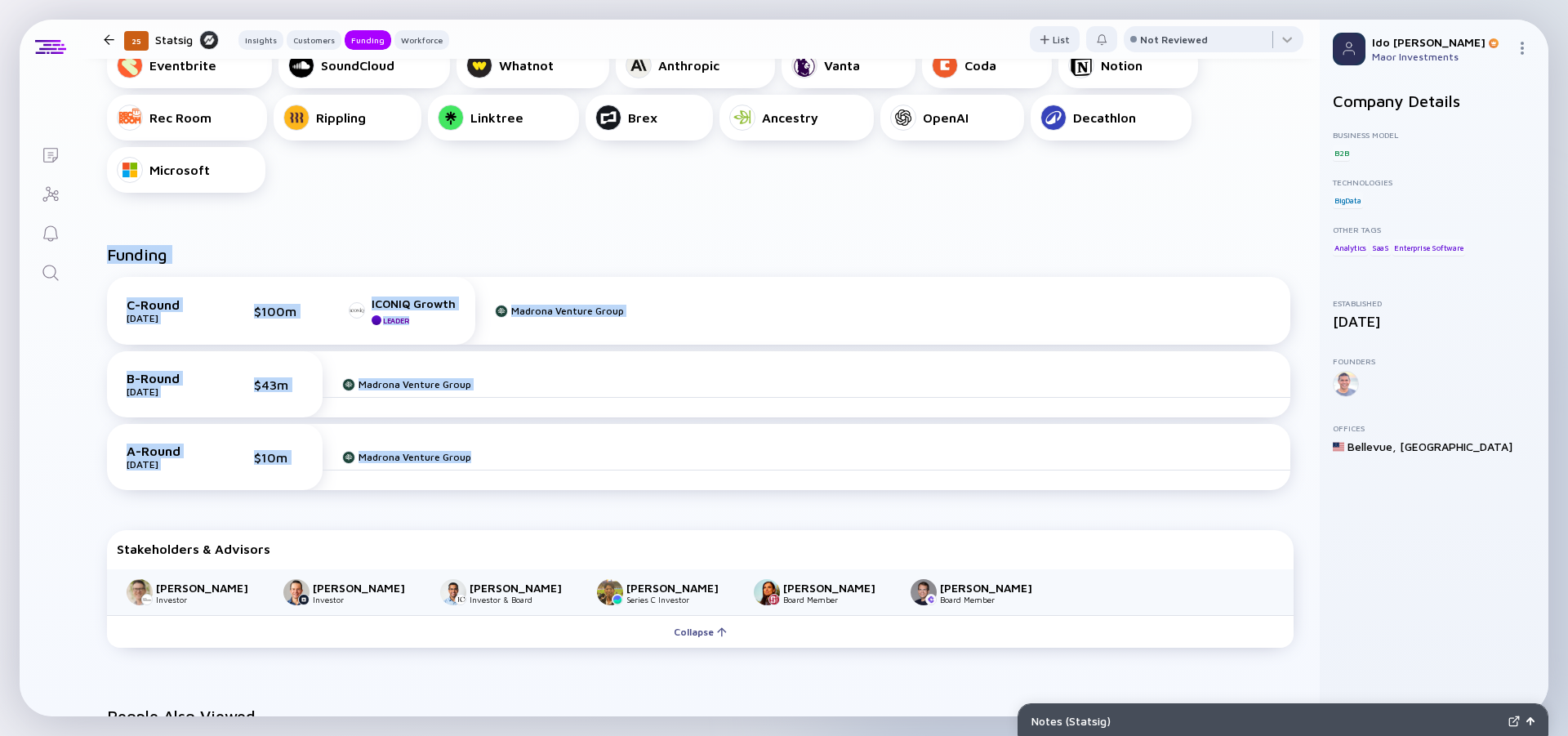
click at [119, 246] on h2 "Funding" at bounding box center [137, 254] width 61 height 19
drag, startPoint x: 106, startPoint y: 245, endPoint x: 531, endPoint y: 492, distance: 491.6
click at [531, 492] on div "Funding C-Round [DATE] $100m ICONIQ Growth Leader Madrona Venture Group B-Round…" at bounding box center [700, 449] width 1239 height 462
click at [531, 492] on div "C-Round [DATE] $100m ICONIQ Growth Leader Madrona Venture Group B-Round [DATE] …" at bounding box center [698, 386] width 1184 height 220
drag, startPoint x: 531, startPoint y: 492, endPoint x: 113, endPoint y: 252, distance: 482.0
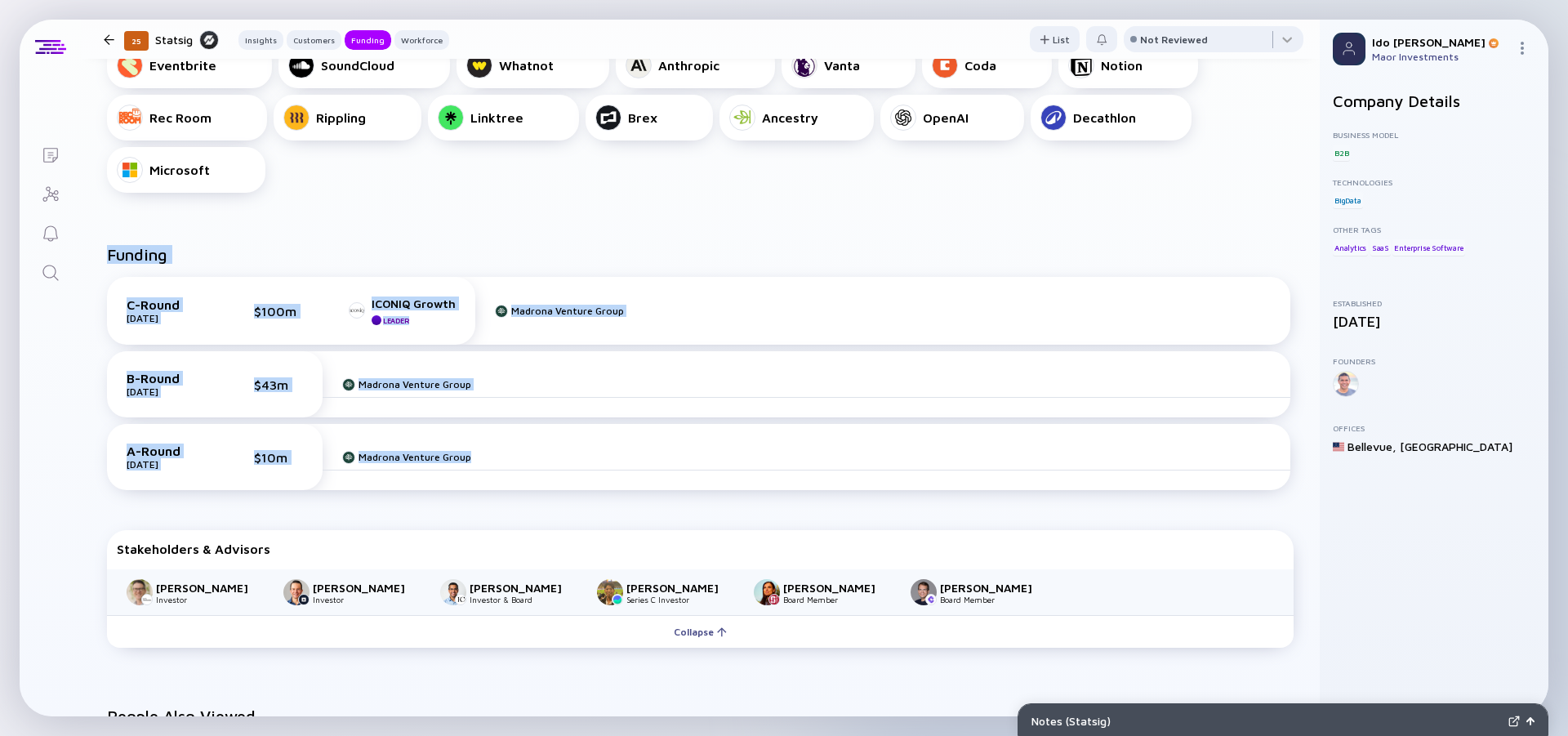
click at [113, 252] on div "Funding C-Round [DATE] $100m ICONIQ Growth Leader Madrona Venture Group B-Round…" at bounding box center [700, 378] width 1187 height 266
click at [113, 252] on h2 "Funding" at bounding box center [137, 254] width 61 height 19
drag, startPoint x: 103, startPoint y: 251, endPoint x: 527, endPoint y: 479, distance: 481.4
click at [527, 479] on div "Funding C-Round [DATE] $100m ICONIQ Growth Leader Madrona Venture Group B-Round…" at bounding box center [700, 449] width 1239 height 462
click at [527, 479] on div "A-Round [DATE] $10m Madrona Venture Group" at bounding box center [698, 457] width 1184 height 66
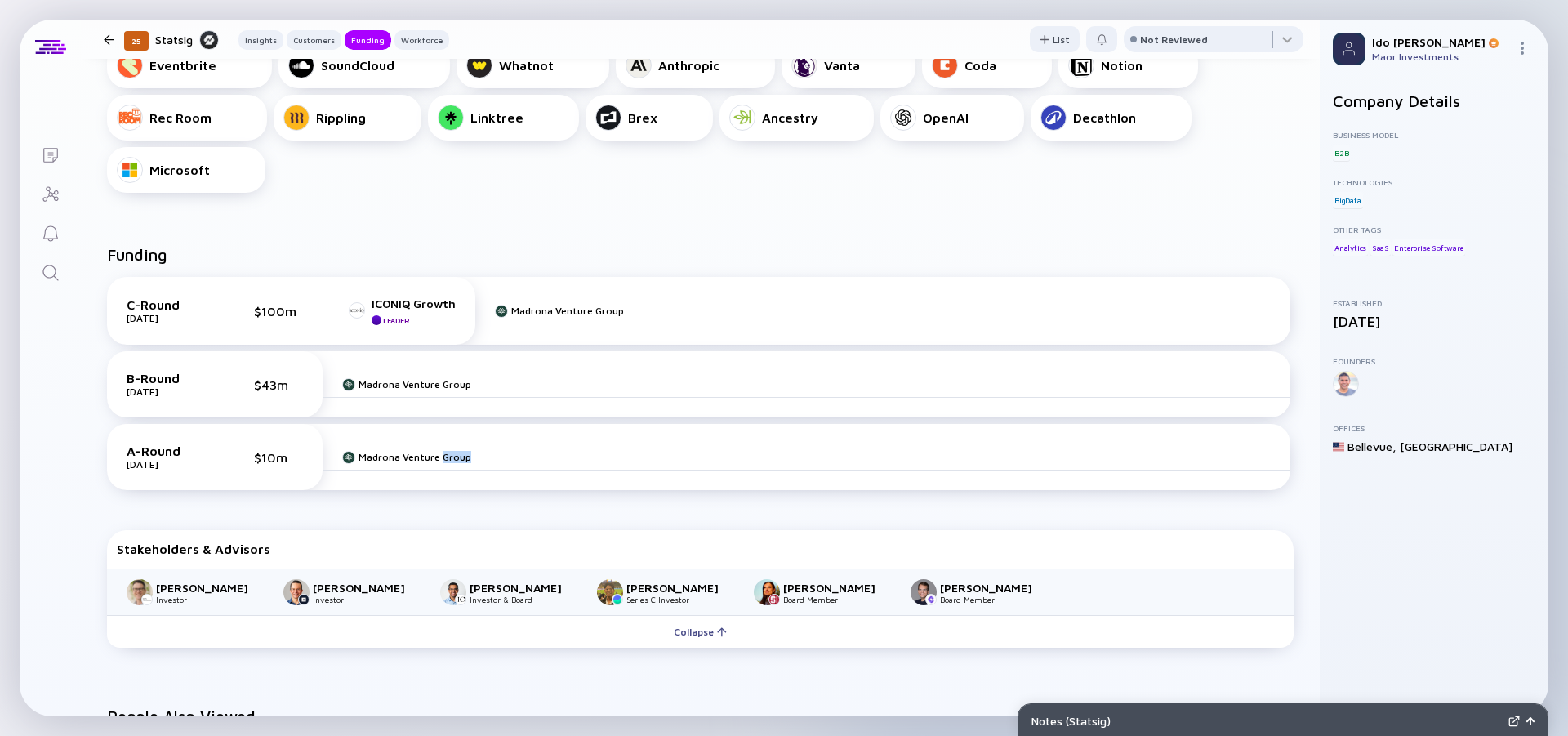
click at [527, 479] on div "A-Round [DATE] $10m Madrona Venture Group" at bounding box center [698, 457] width 1184 height 66
click at [560, 487] on div "A-Round [DATE] $10m Madrona Venture Group" at bounding box center [698, 457] width 1184 height 66
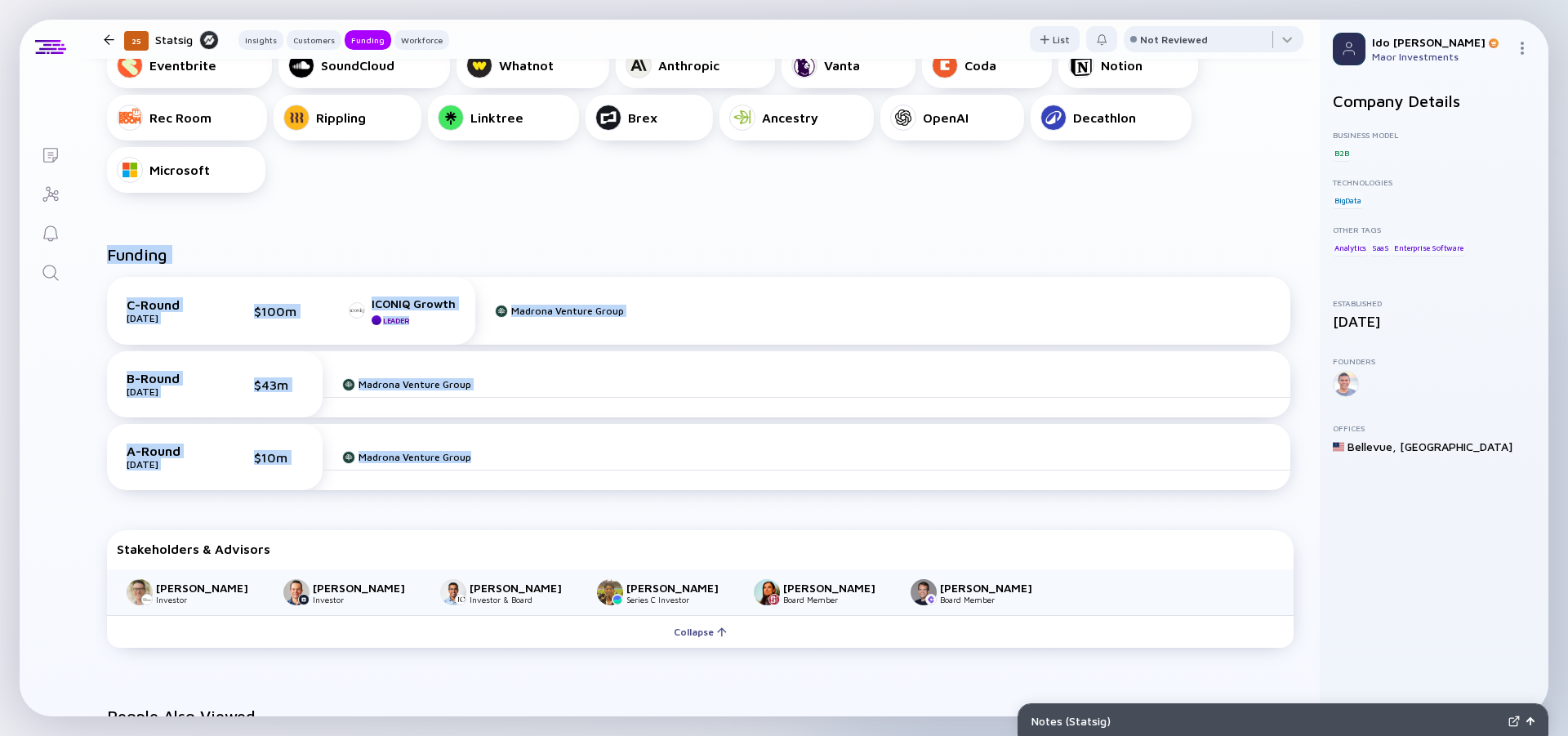
drag, startPoint x: 571, startPoint y: 487, endPoint x: 107, endPoint y: 256, distance: 518.3
click at [107, 424] on div "A-Round [DATE] $10m Madrona Venture Group" at bounding box center [698, 457] width 1184 height 66
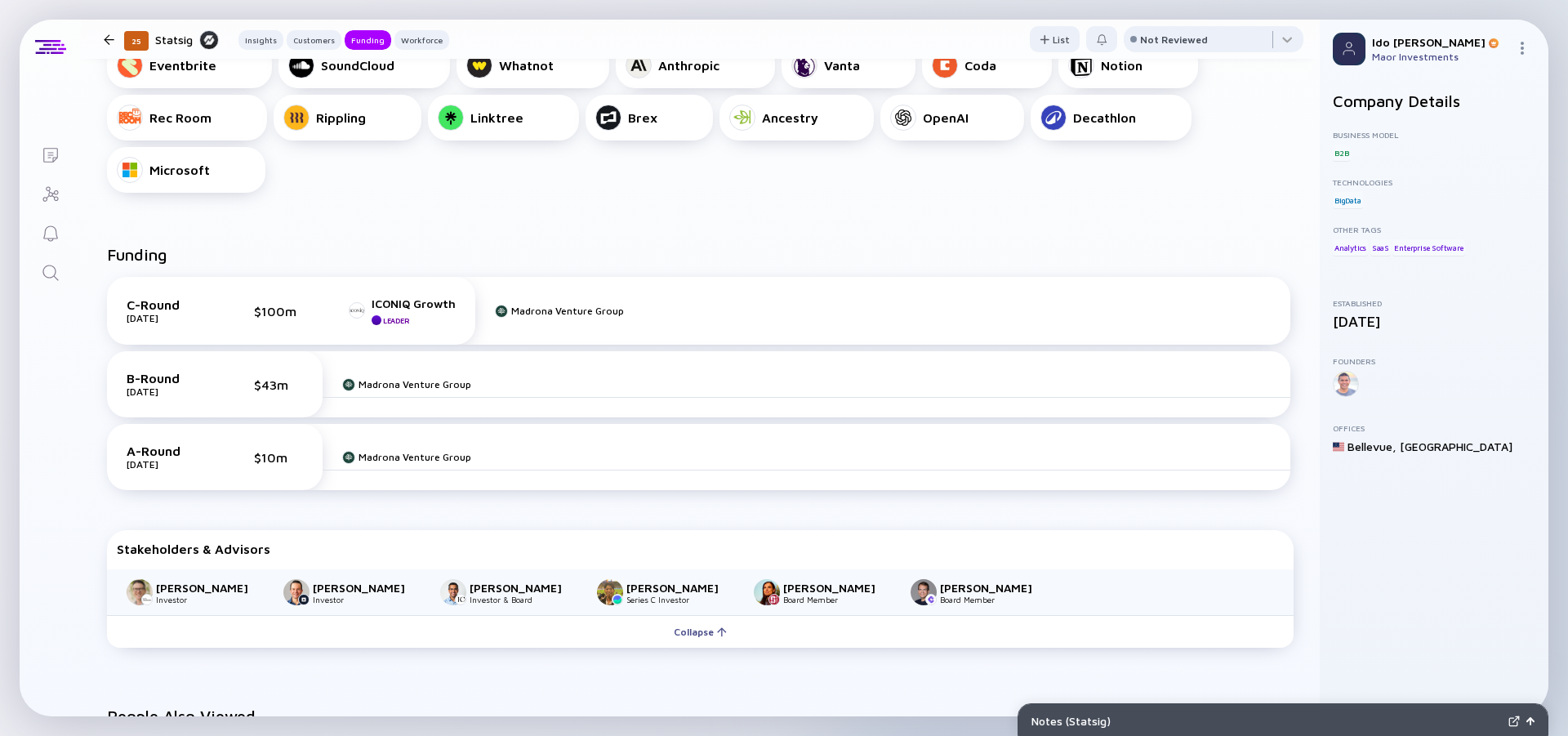
click at [107, 256] on h2 "Funding" at bounding box center [137, 254] width 61 height 19
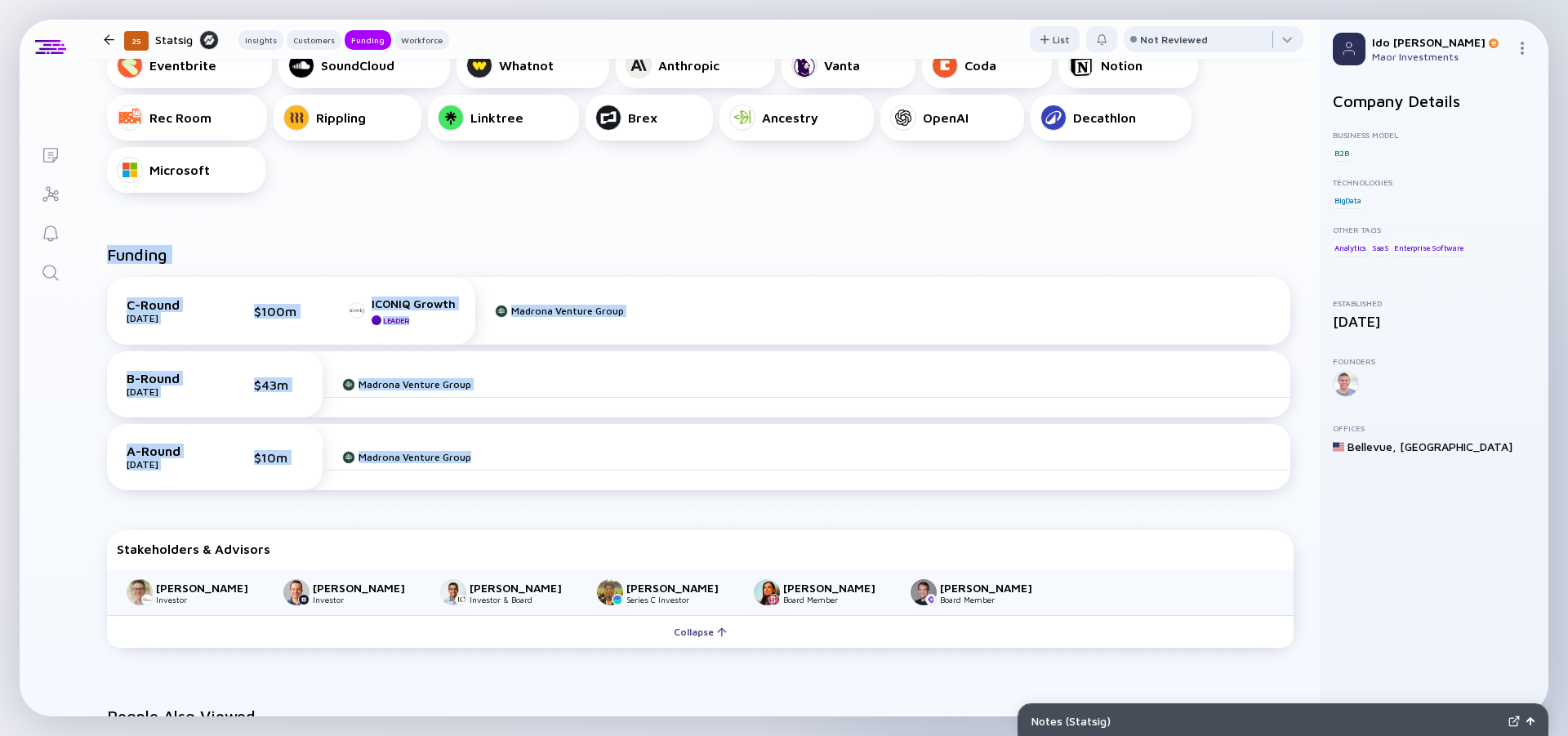
drag, startPoint x: 107, startPoint y: 256, endPoint x: 520, endPoint y: 470, distance: 465.2
click at [520, 470] on div "Funding C-Round [DATE] $100m ICONIQ Growth Leader Madrona Venture Group B-Round…" at bounding box center [700, 378] width 1187 height 266
click at [520, 470] on div "A-Round [DATE] $10m Madrona Venture Group" at bounding box center [698, 457] width 1184 height 66
drag, startPoint x: 527, startPoint y: 471, endPoint x: 105, endPoint y: 250, distance: 476.4
click at [107, 424] on div "A-Round [DATE] $10m Madrona Venture Group" at bounding box center [698, 457] width 1184 height 66
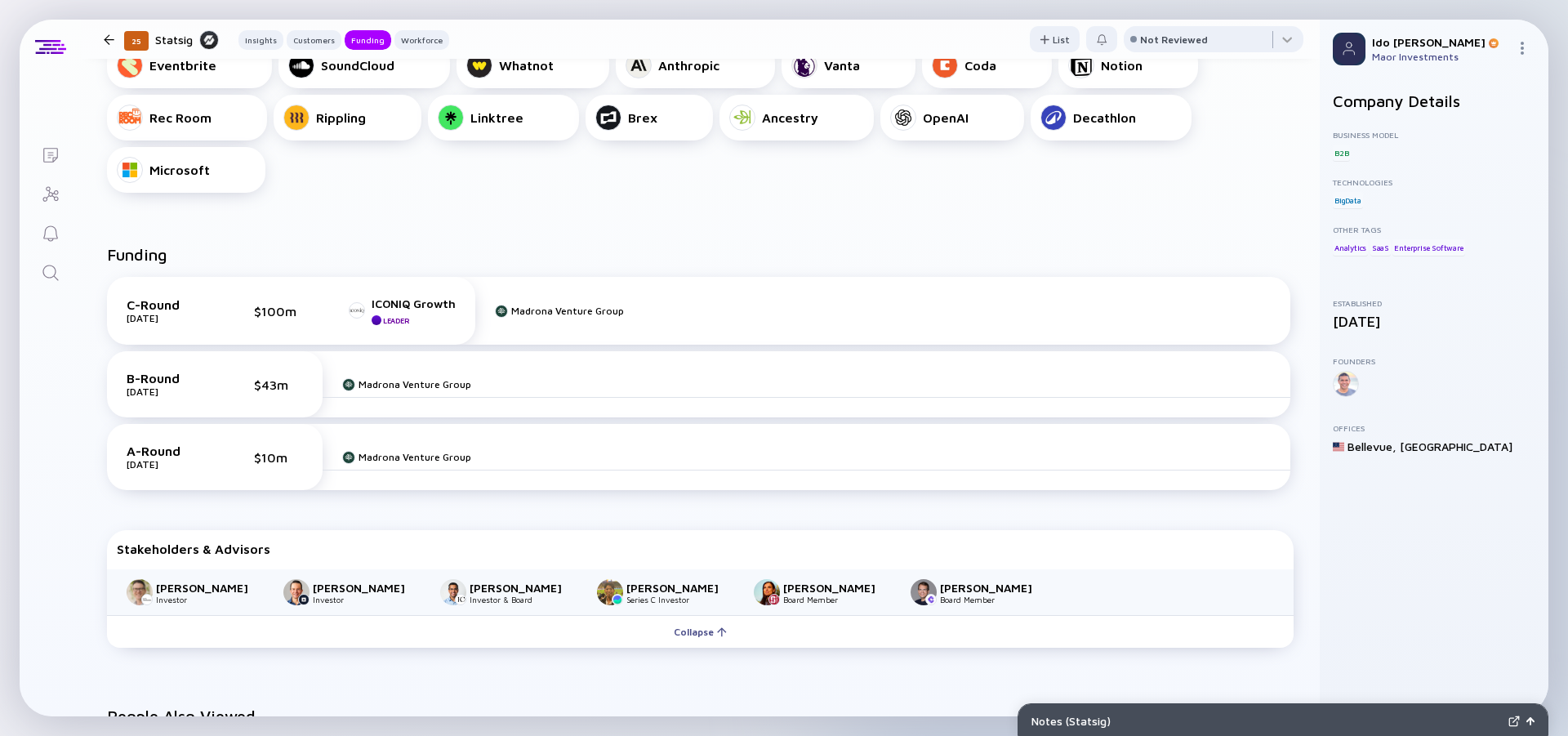
click at [105, 250] on div "Funding C-Round [DATE] $100m ICONIQ Growth Leader Madrona Venture Group B-Round…" at bounding box center [700, 449] width 1239 height 462
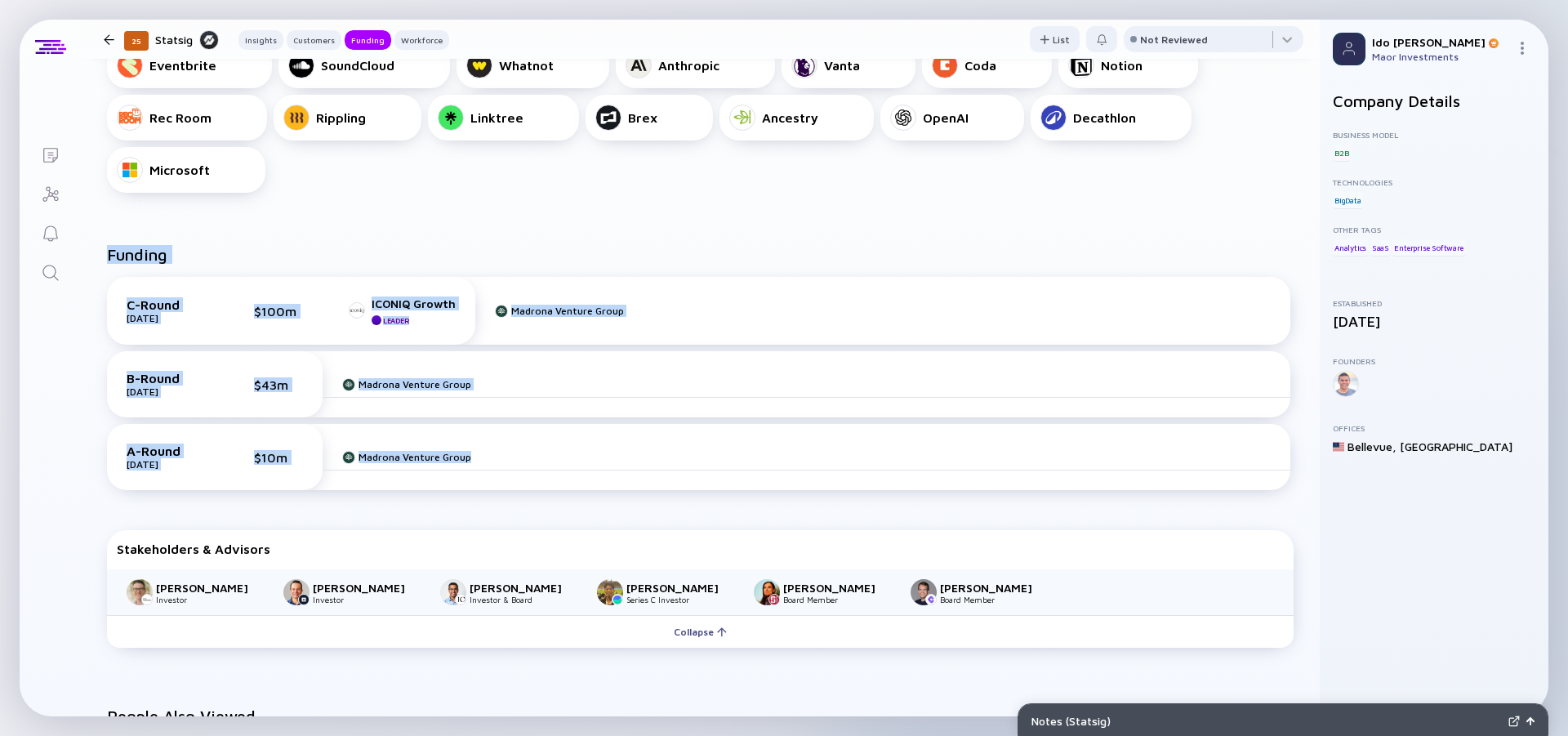
drag, startPoint x: 105, startPoint y: 250, endPoint x: 575, endPoint y: 464, distance: 516.4
click at [574, 463] on div "Funding C-Round [DATE] $100m ICONIQ Growth Leader Madrona Venture Group B-Round…" at bounding box center [700, 449] width 1239 height 462
click at [575, 464] on div "Madrona Venture Group" at bounding box center [807, 457] width 968 height 26
drag, startPoint x: 578, startPoint y: 464, endPoint x: 103, endPoint y: 256, distance: 518.5
click at [107, 424] on div "A-Round [DATE] $10m Madrona Venture Group" at bounding box center [698, 457] width 1184 height 66
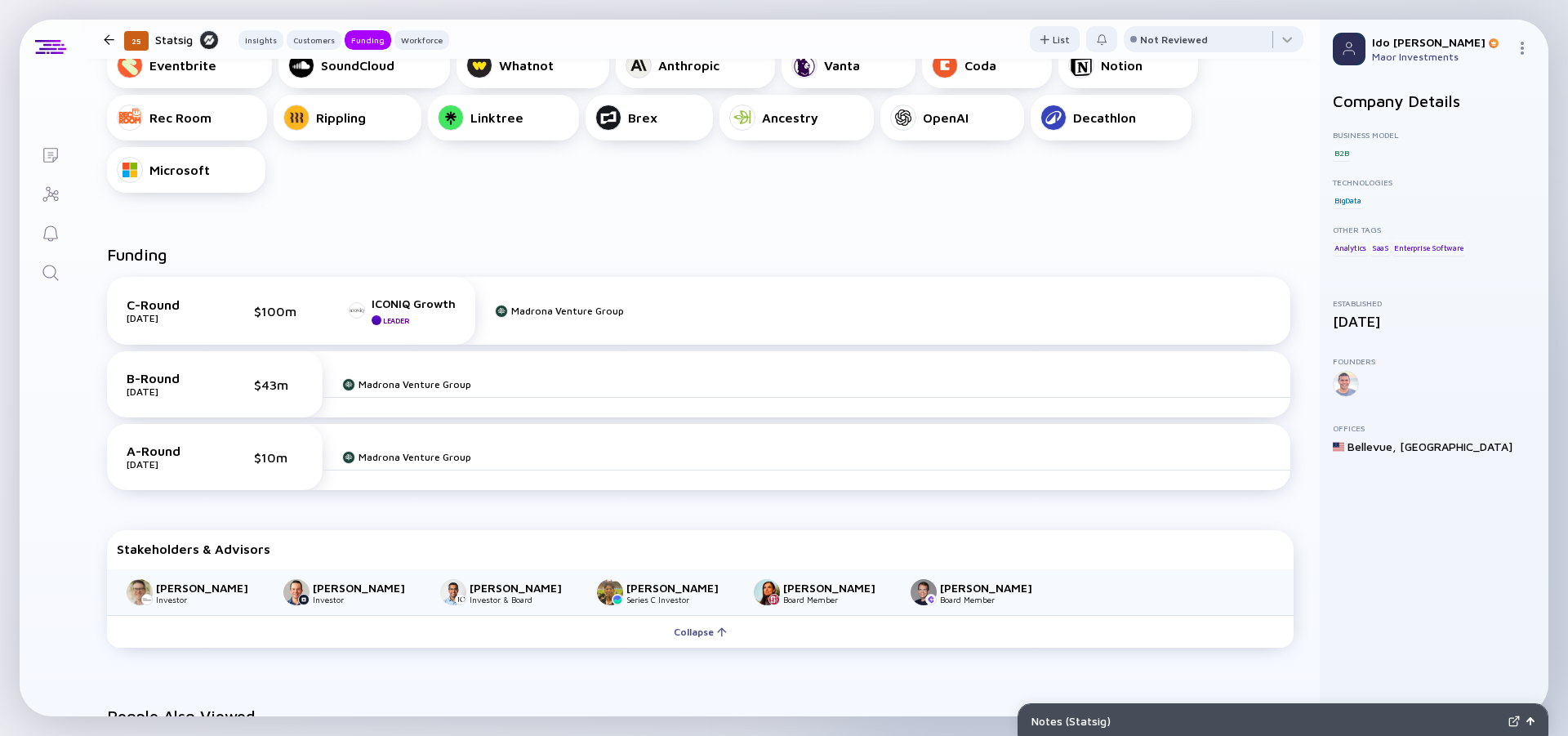
click at [103, 256] on div "Funding C-Round [DATE] $100m ICONIQ Growth Leader Madrona Venture Group B-Round…" at bounding box center [700, 449] width 1239 height 462
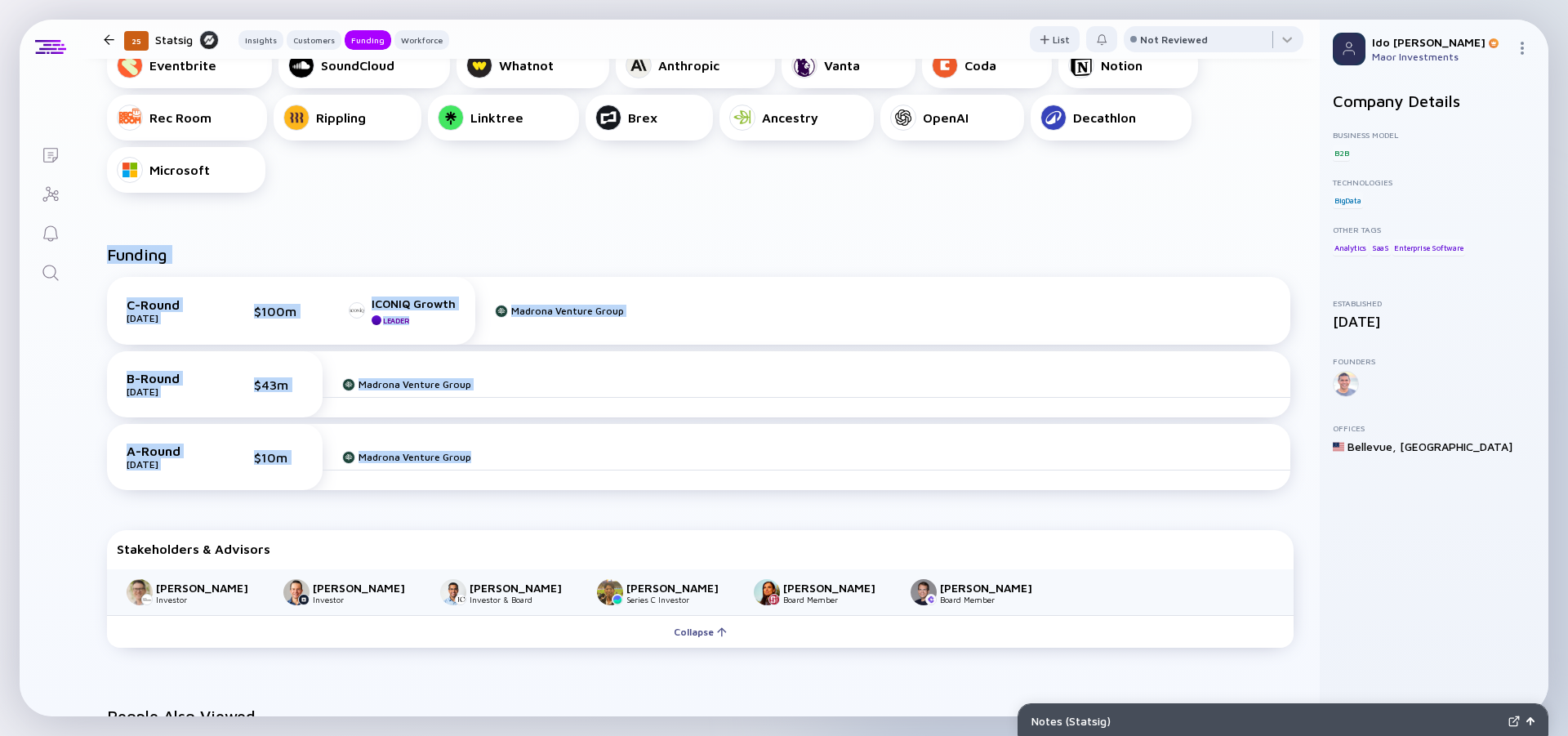
drag, startPoint x: 103, startPoint y: 256, endPoint x: 569, endPoint y: 451, distance: 505.2
click at [569, 451] on div "Funding C-Round [DATE] $100m ICONIQ Growth Leader Madrona Venture Group B-Round…" at bounding box center [700, 449] width 1239 height 462
click at [569, 451] on div "Madrona Venture Group" at bounding box center [807, 457] width 968 height 26
drag, startPoint x: 572, startPoint y: 452, endPoint x: 104, endPoint y: 262, distance: 505.1
click at [107, 424] on div "A-Round [DATE] $10m Madrona Venture Group" at bounding box center [698, 457] width 1184 height 66
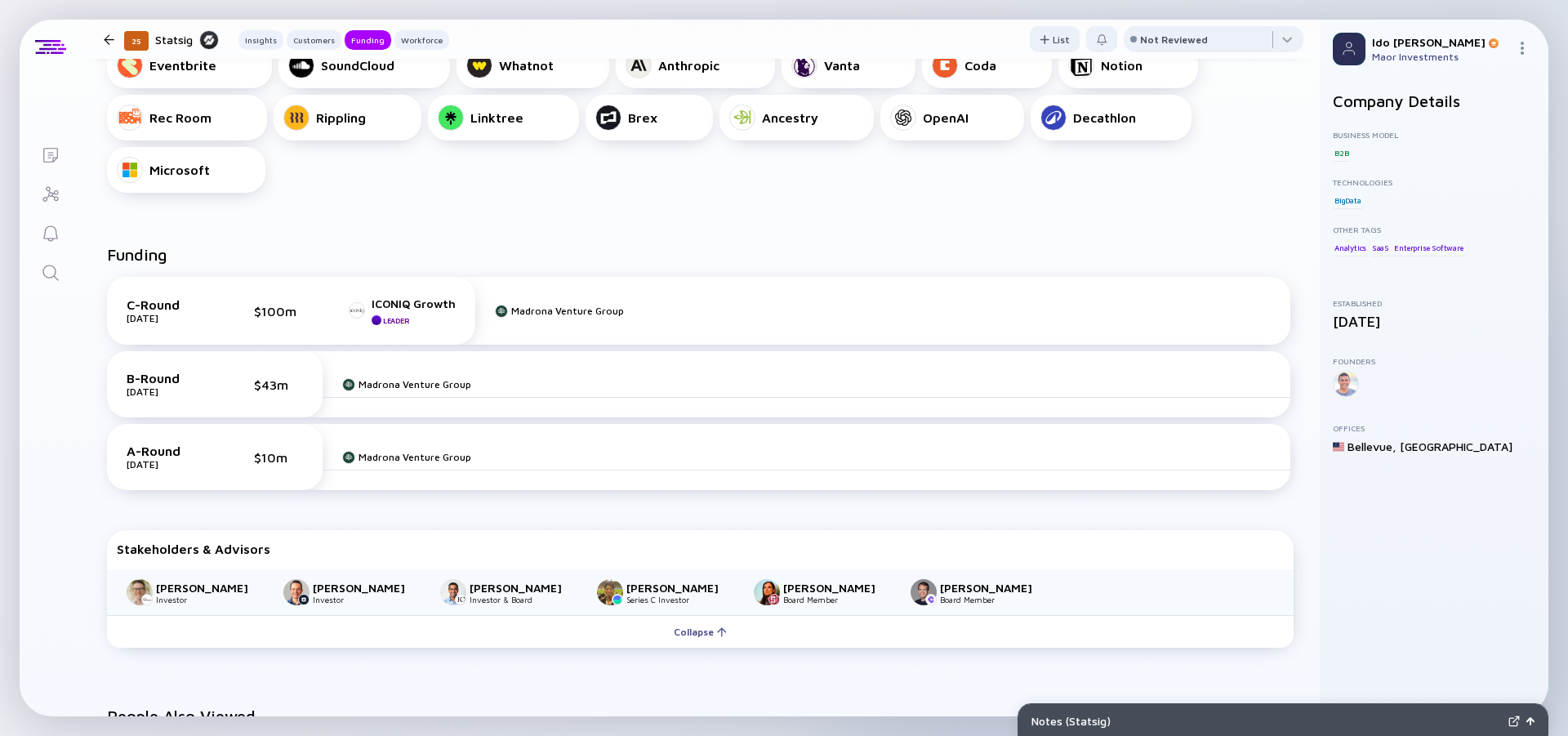
click at [104, 262] on div "Funding C-Round [DATE] $100m ICONIQ Growth Leader Madrona Venture Group B-Round…" at bounding box center [700, 449] width 1239 height 462
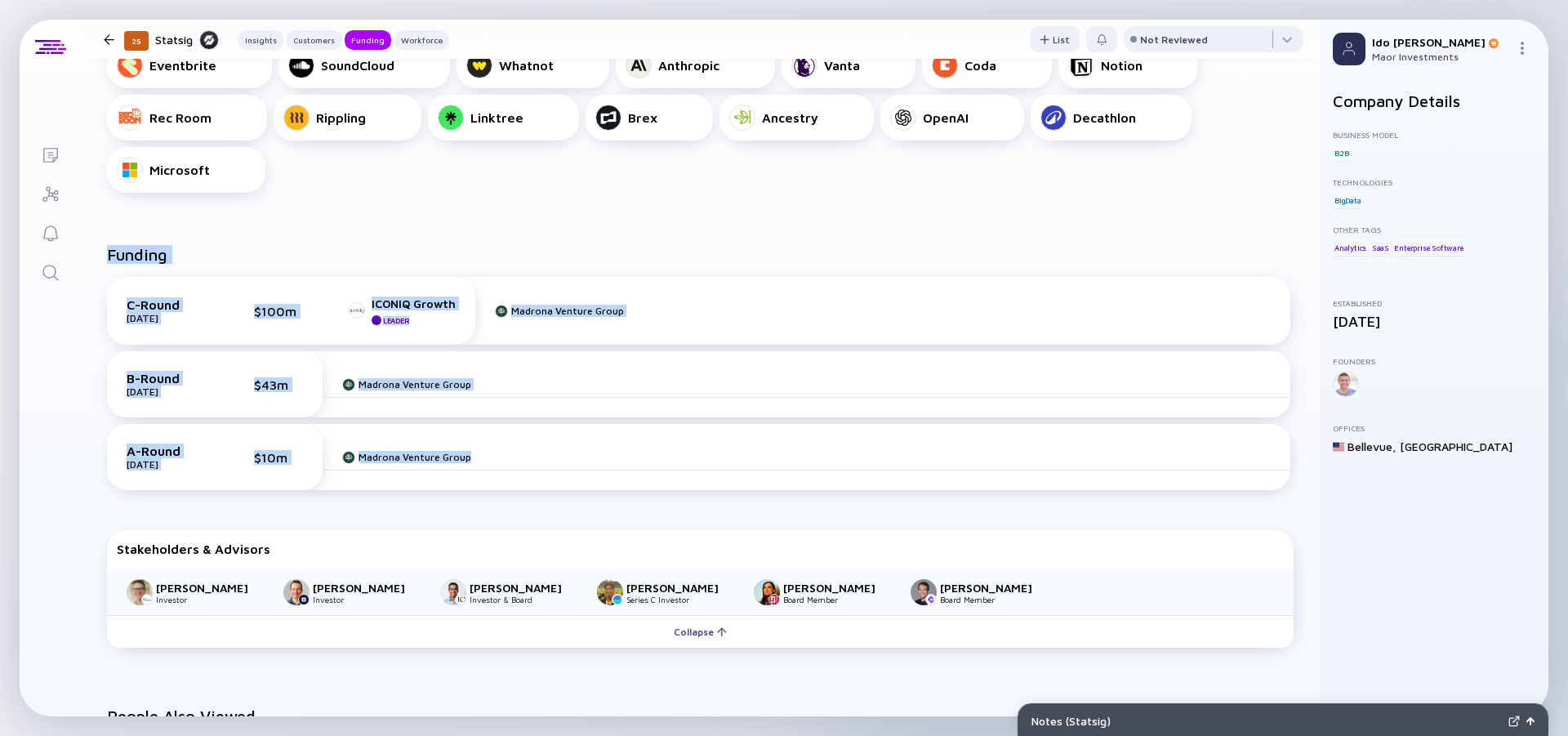
drag, startPoint x: 111, startPoint y: 270, endPoint x: 617, endPoint y: 461, distance: 540.8
click at [617, 461] on div "Funding C-Round [DATE] $100m ICONIQ Growth Leader Madrona Venture Group B-Round…" at bounding box center [700, 449] width 1239 height 462
click at [617, 461] on div "Madrona Venture Group" at bounding box center [807, 457] width 968 height 26
drag, startPoint x: 347, startPoint y: 339, endPoint x: 109, endPoint y: 239, distance: 258.2
click at [109, 424] on div "A-Round [DATE] $10m Madrona Venture Group" at bounding box center [698, 457] width 1184 height 66
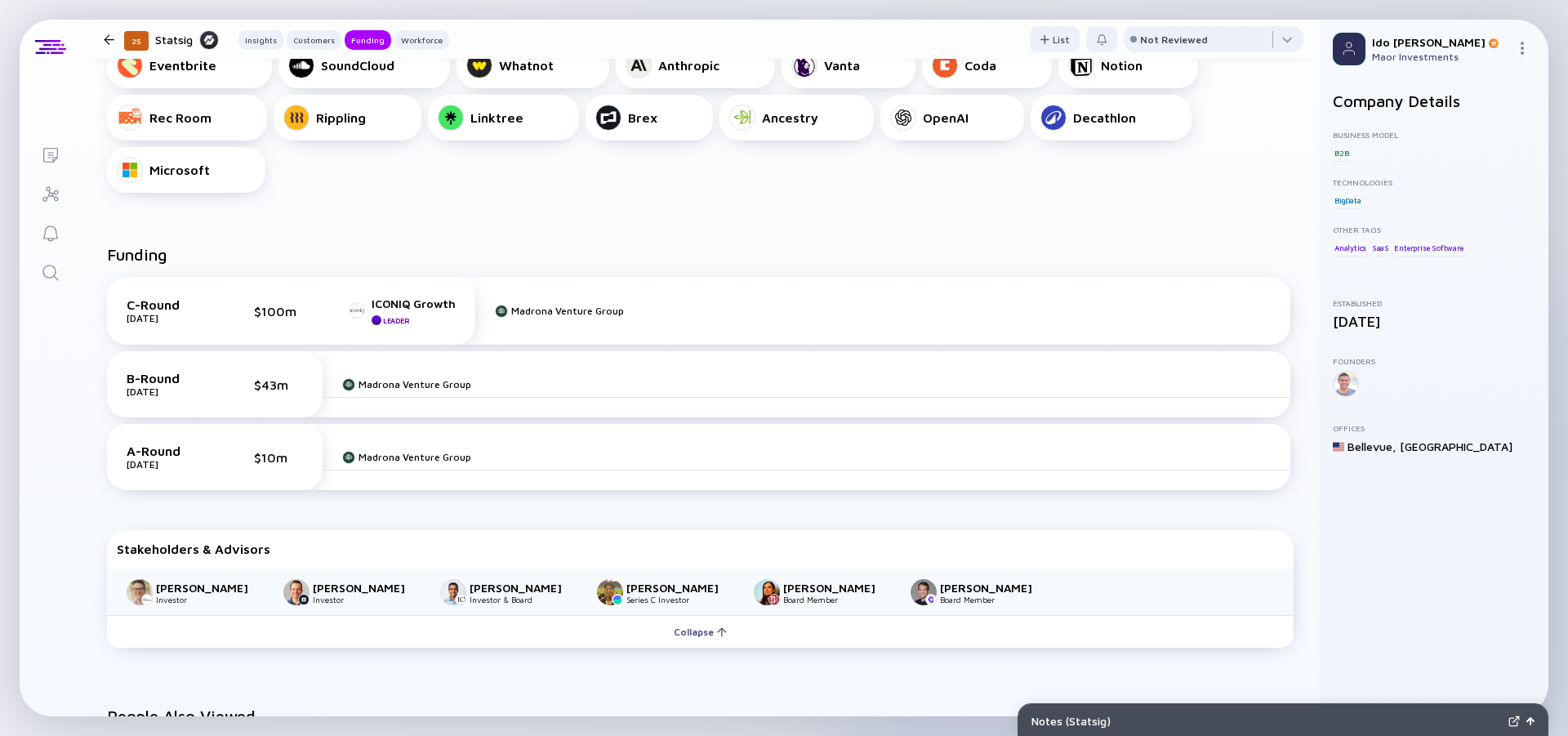
click at [109, 239] on div "Funding C-Round [DATE] $100m ICONIQ Growth Leader Madrona Venture Group B-Round…" at bounding box center [700, 449] width 1239 height 462
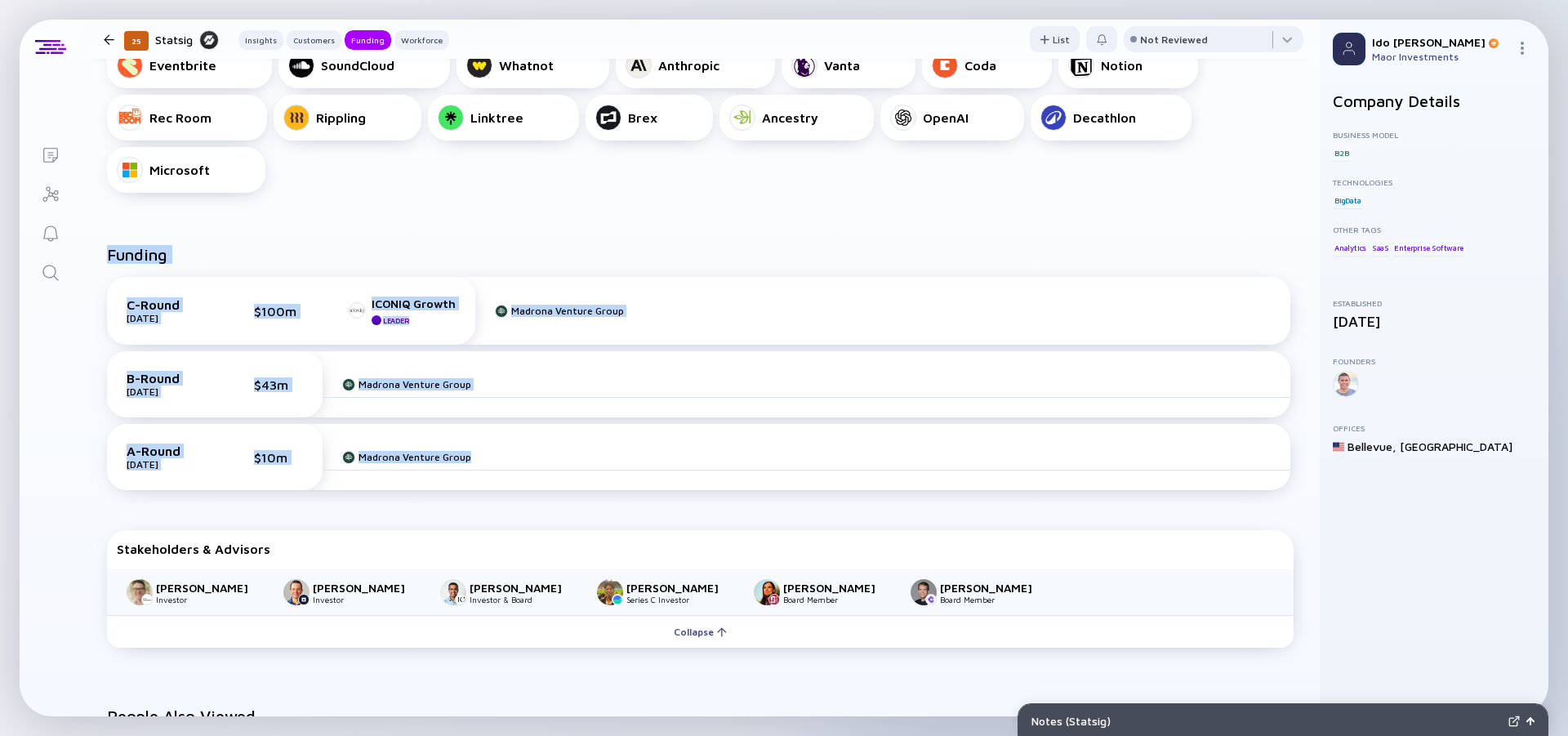
drag, startPoint x: 104, startPoint y: 241, endPoint x: 568, endPoint y: 447, distance: 507.7
click at [568, 447] on div "Funding C-Round [DATE] $100m ICONIQ Growth Leader Madrona Venture Group B-Round…" at bounding box center [700, 449] width 1239 height 462
click at [568, 447] on div "Madrona Venture Group" at bounding box center [807, 457] width 968 height 26
drag, startPoint x: 570, startPoint y: 444, endPoint x: 103, endPoint y: 252, distance: 504.9
click at [107, 424] on div "A-Round [DATE] $10m Madrona Venture Group" at bounding box center [698, 457] width 1184 height 66
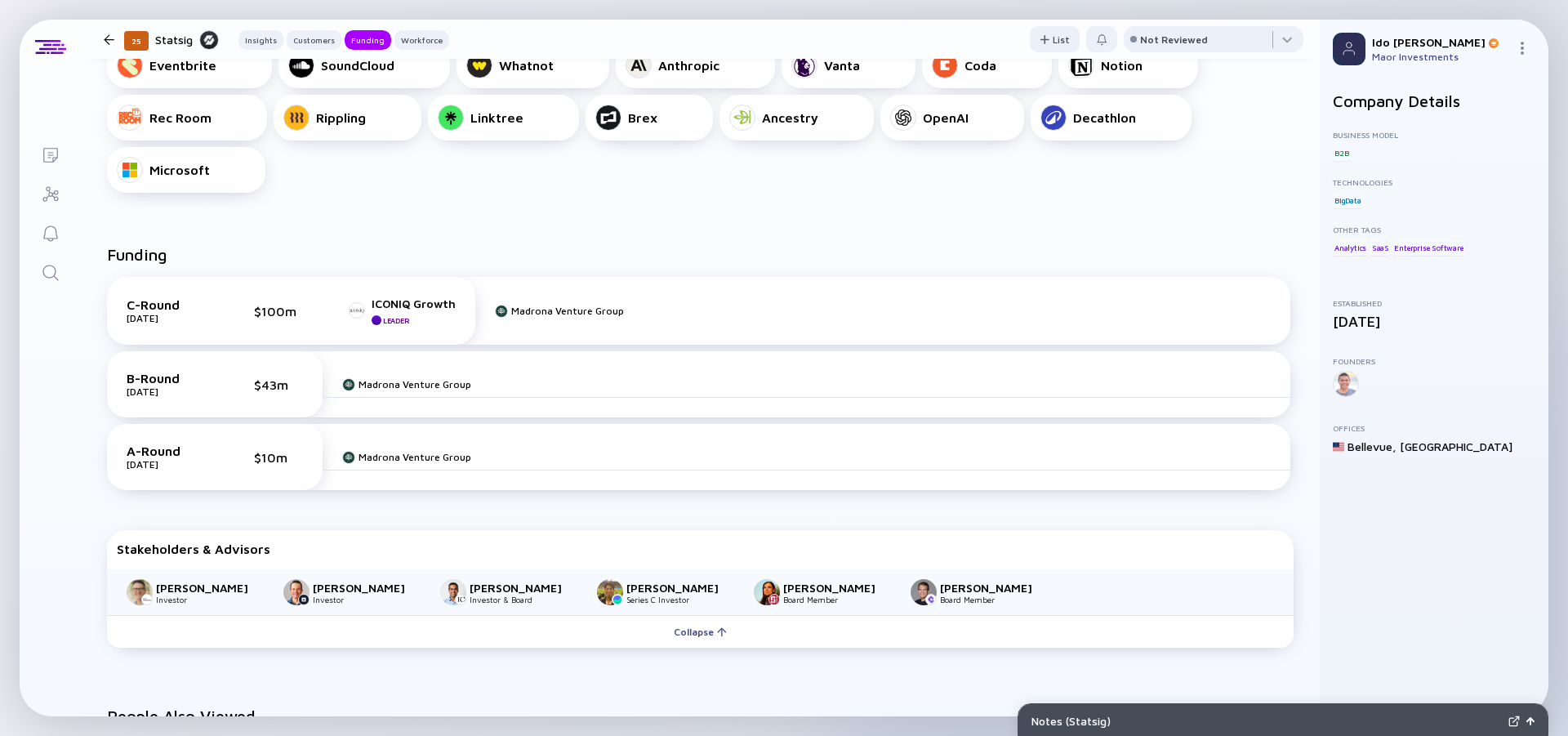
click at [103, 252] on div "Funding C-Round [DATE] $100m ICONIQ Growth Leader Madrona Venture Group B-Round…" at bounding box center [700, 449] width 1239 height 462
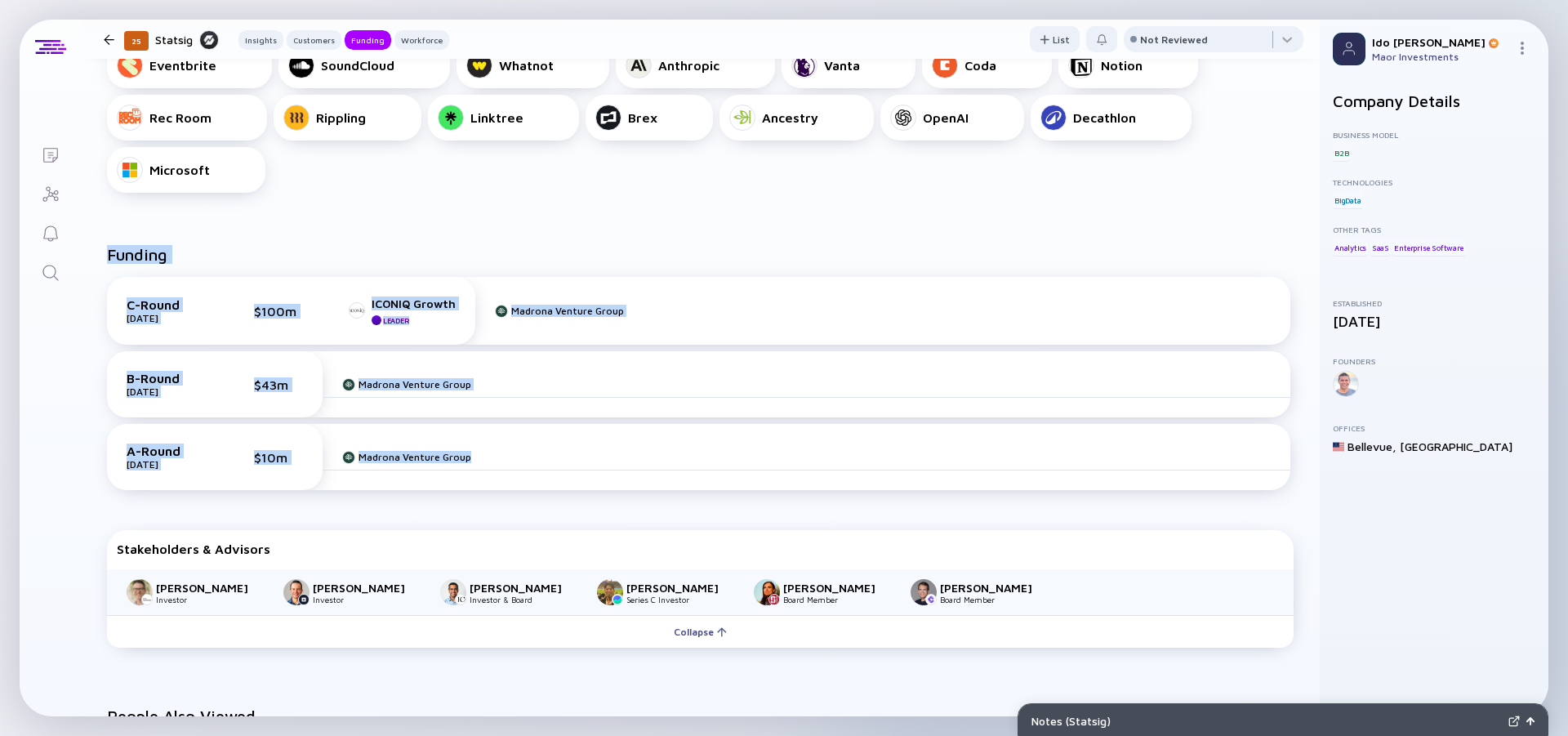
drag, startPoint x: 103, startPoint y: 252, endPoint x: 582, endPoint y: 461, distance: 522.6
click at [582, 461] on div "Funding C-Round [DATE] $100m ICONIQ Growth Leader Madrona Venture Group B-Round…" at bounding box center [700, 449] width 1239 height 462
click at [583, 461] on div "Madrona Venture Group" at bounding box center [807, 457] width 968 height 26
drag
click at [107, 424] on div "A-Round [DATE] $10m Madrona Venture Group" at bounding box center [698, 457] width 1184 height 66
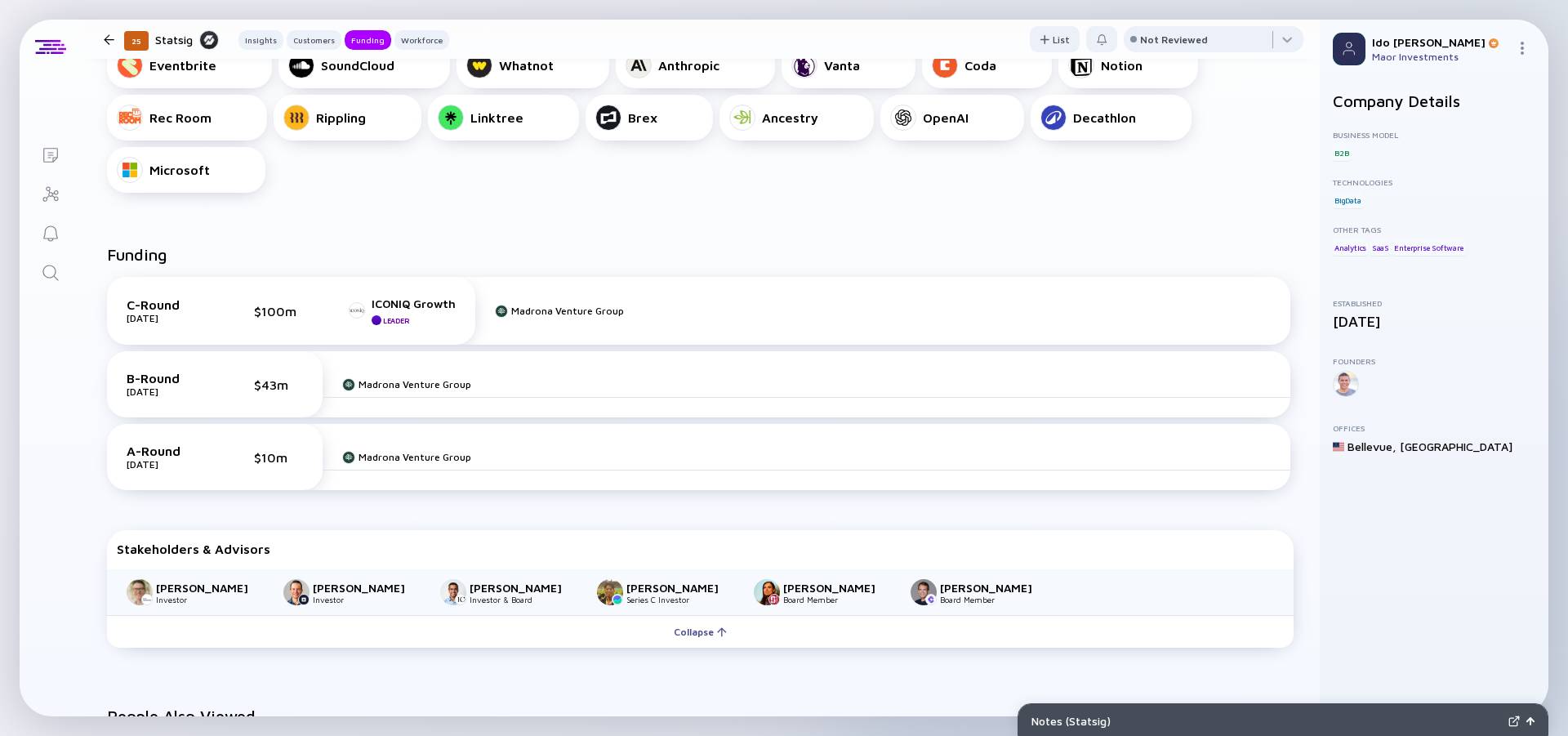
click at [103, 255] on div "Funding C-Round [DATE] $100m ICONIQ Growth Leader Madrona Venture Group B-Round…" at bounding box center [700, 449] width 1239 height 462
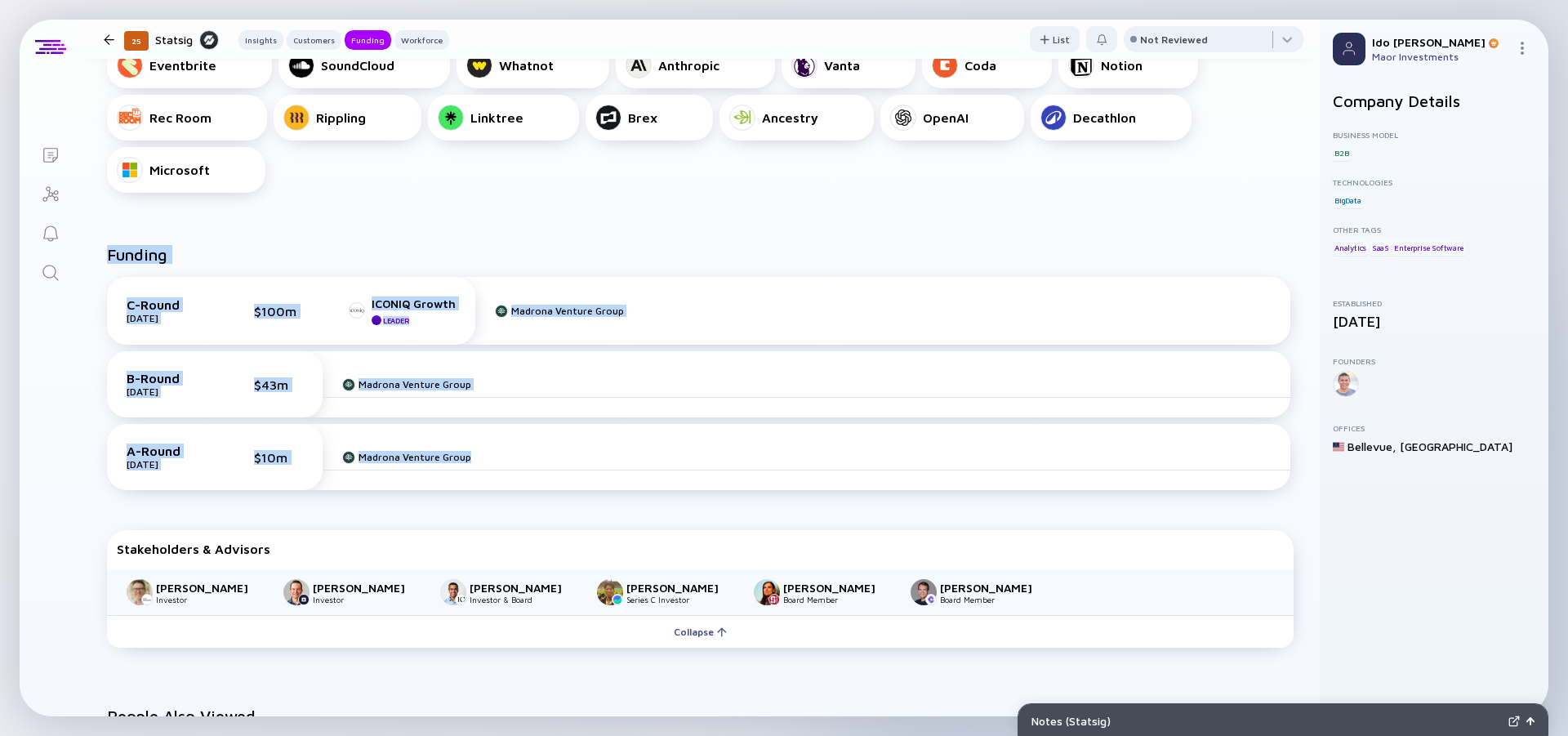
click at [636, 474] on div "Funding C-Round [DATE] $100m ICONIQ Growth Leader Madrona Venture Group B-Round…" at bounding box center [700, 449] width 1239 height 462
click at [636, 474] on div "A-Round [DATE] $10m Madrona Venture Group" at bounding box center [698, 457] width 1184 height 66
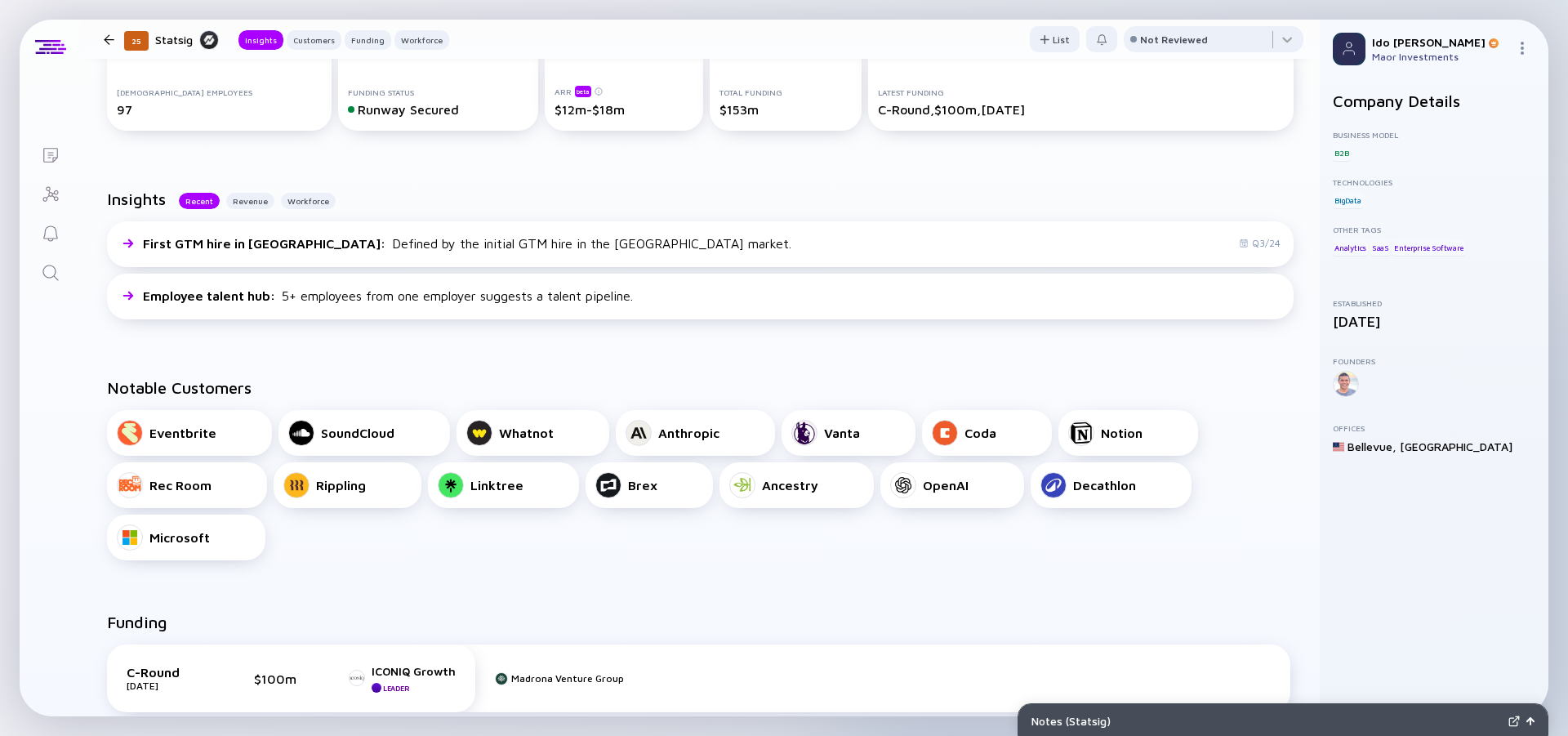
scroll to position [0, 0]
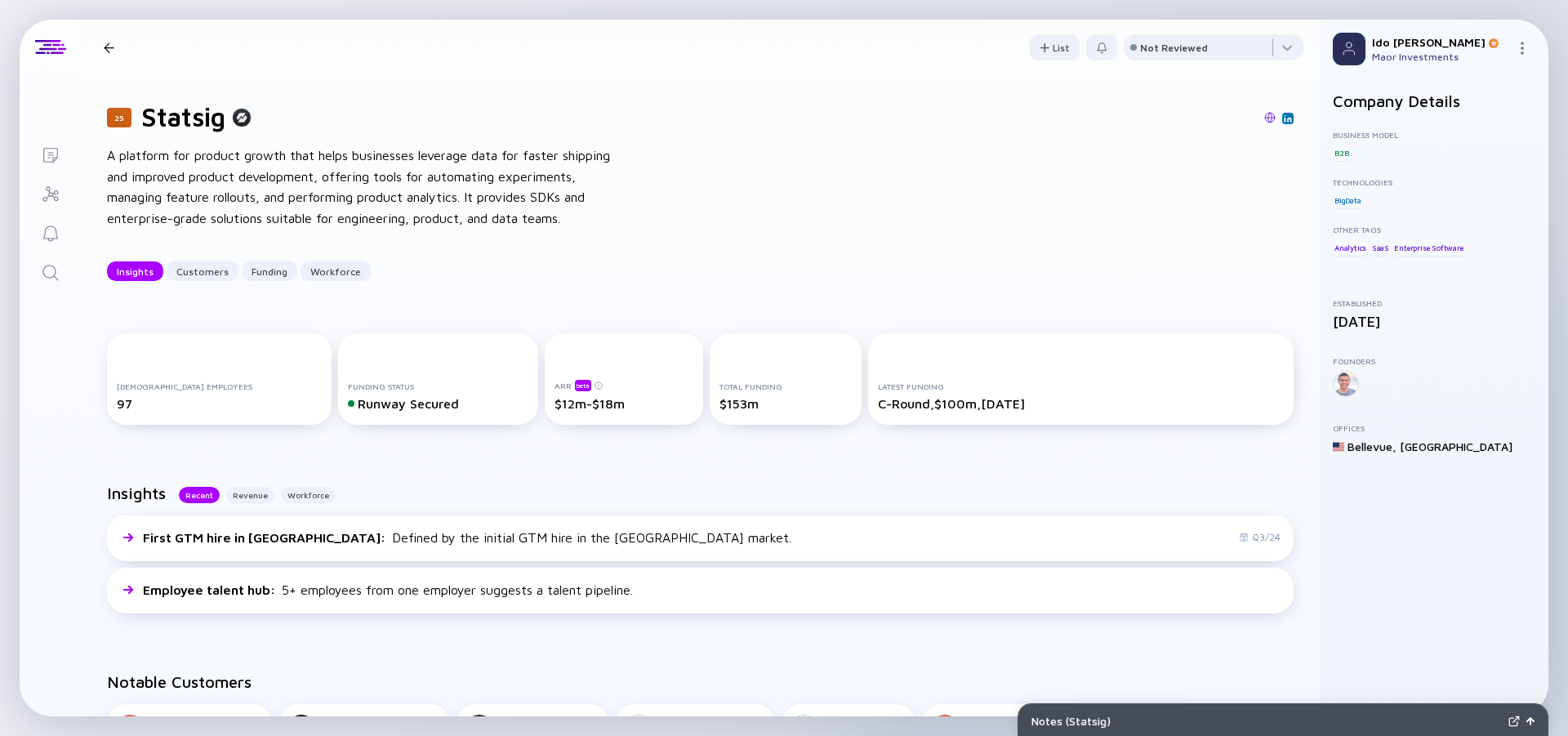
click at [1264, 120] on img at bounding box center [1270, 118] width 12 height 12
